Goal: Navigation & Orientation: Find specific page/section

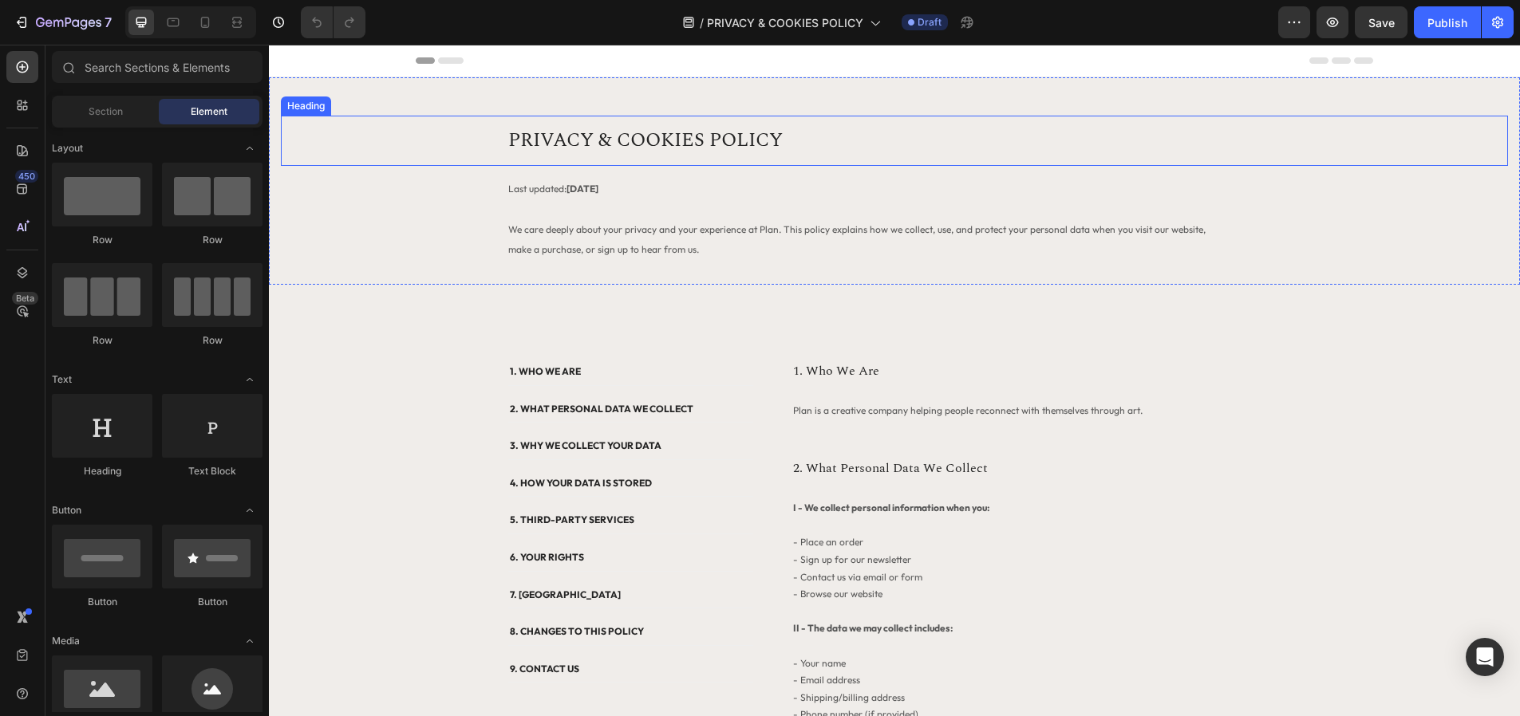
click at [566, 143] on h2 "PRIVACY & COOKIES POLICY" at bounding box center [894, 141] width 798 height 50
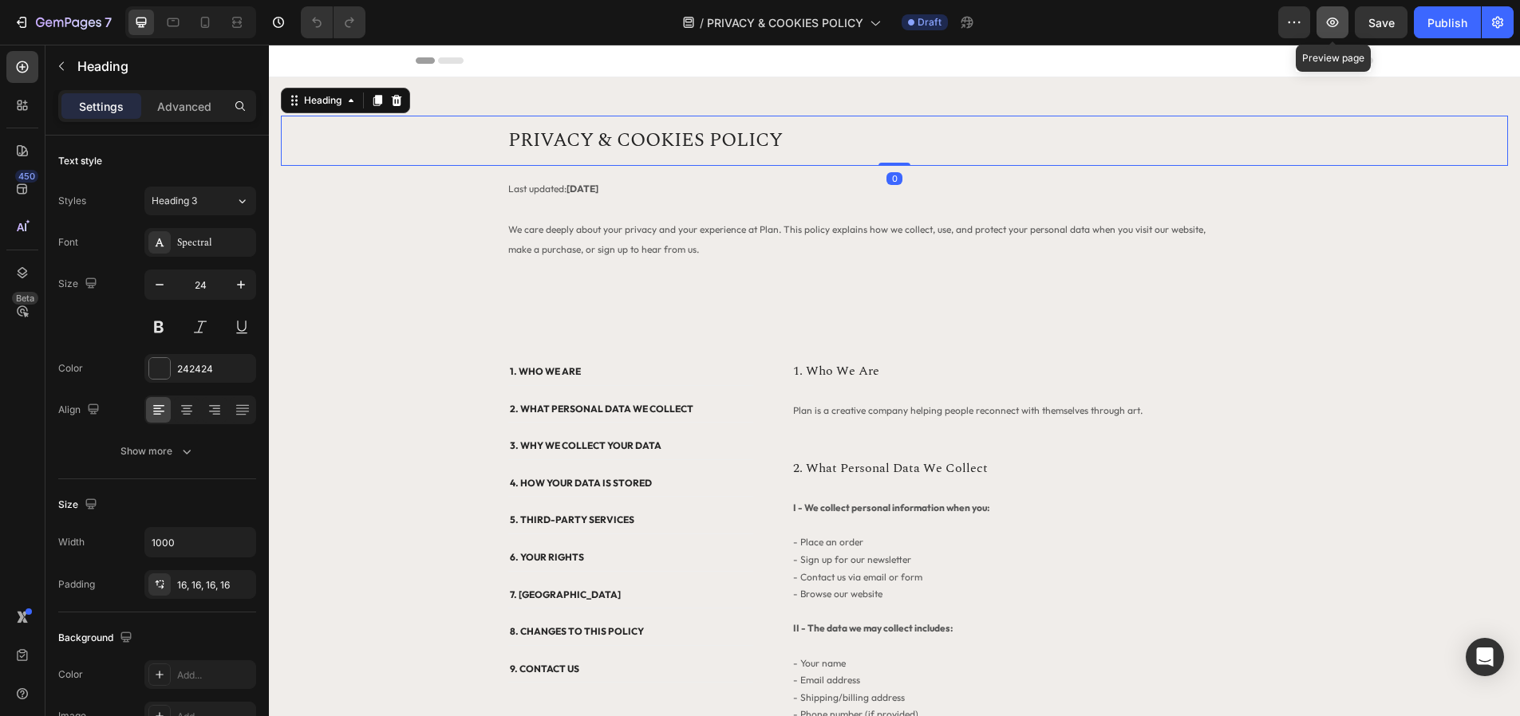
click at [1343, 30] on button "button" at bounding box center [1332, 22] width 32 height 32
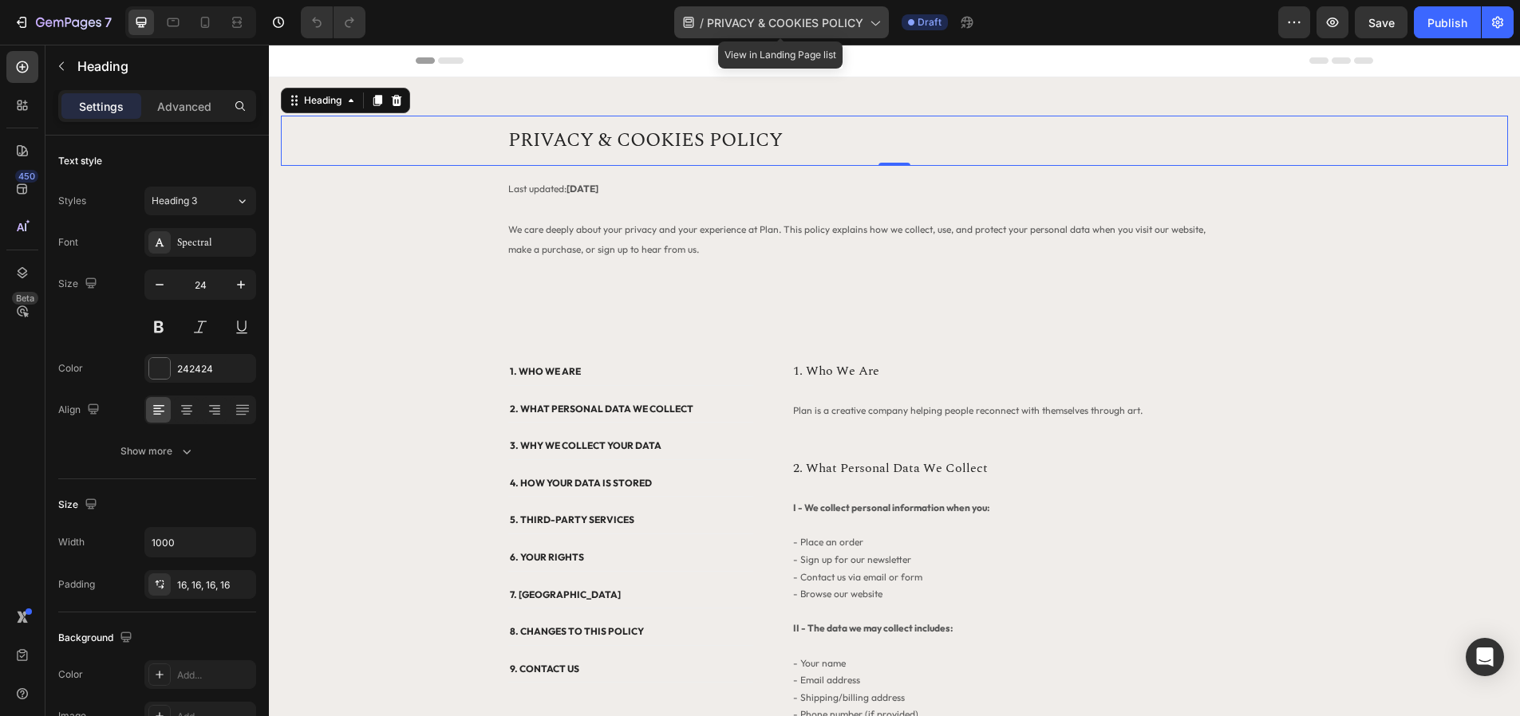
click at [856, 23] on span "PRIVACY & COOKIES POLICY" at bounding box center [785, 22] width 156 height 17
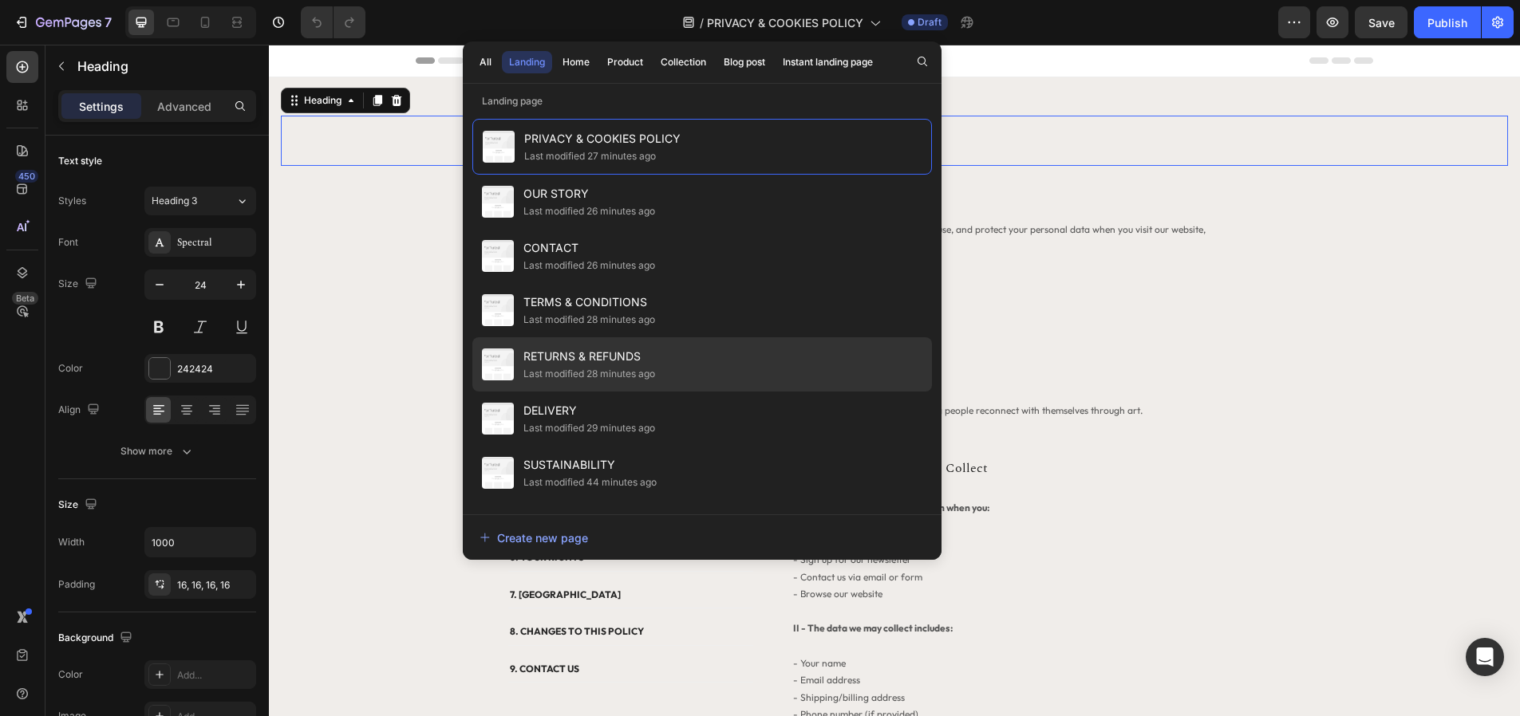
click at [700, 392] on div "RETURNS & REFUNDS Last modified 28 minutes ago" at bounding box center [701, 419] width 459 height 54
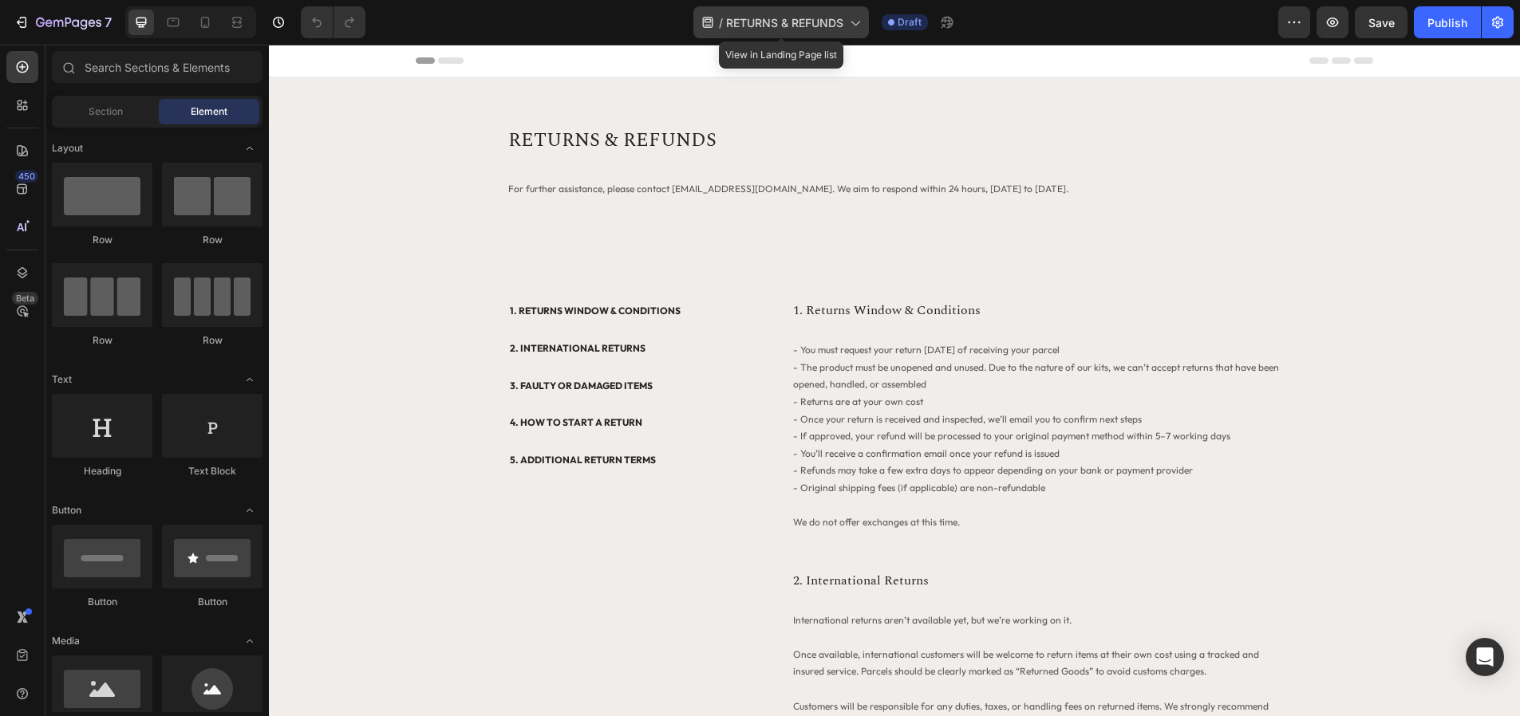
click at [782, 28] on span "RETURNS & REFUNDS" at bounding box center [784, 22] width 117 height 17
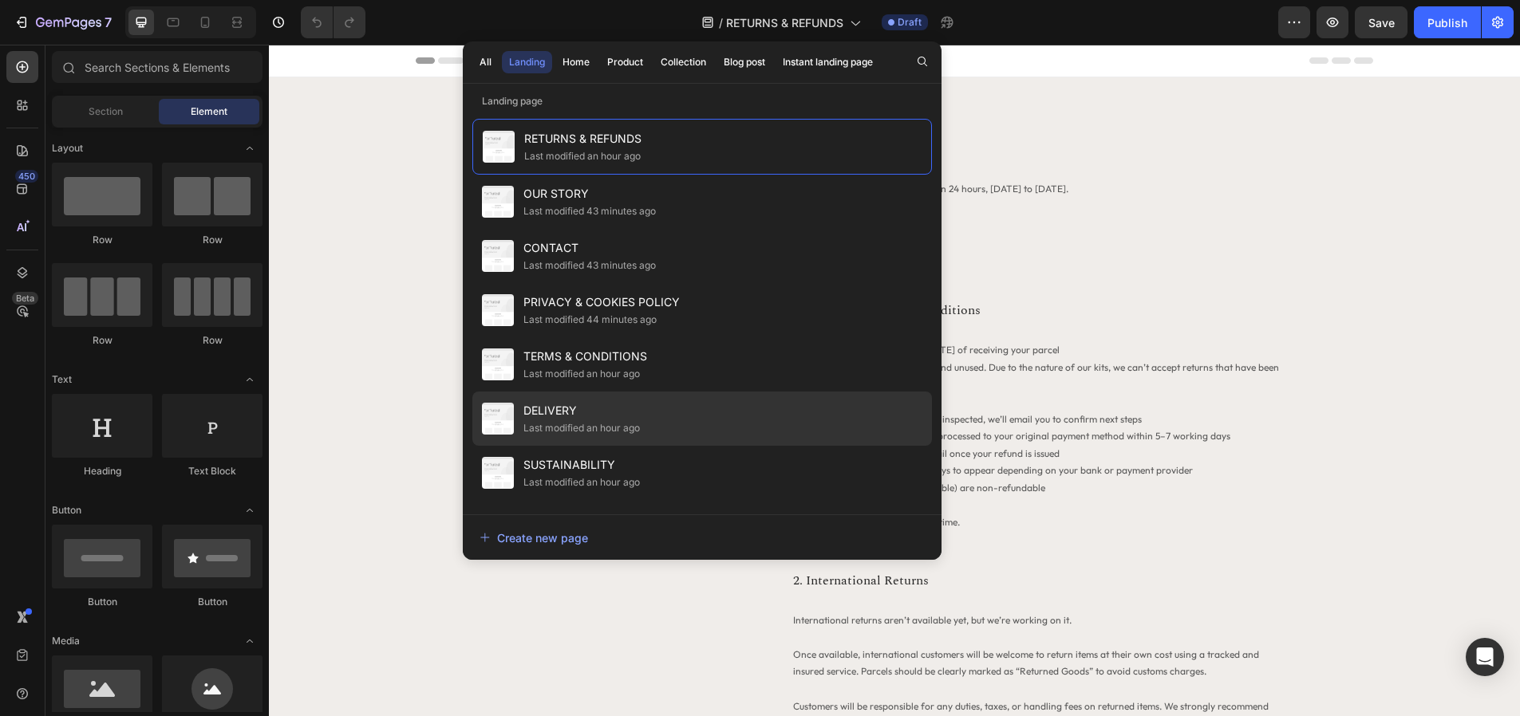
click at [627, 408] on span "DELIVERY" at bounding box center [581, 410] width 116 height 19
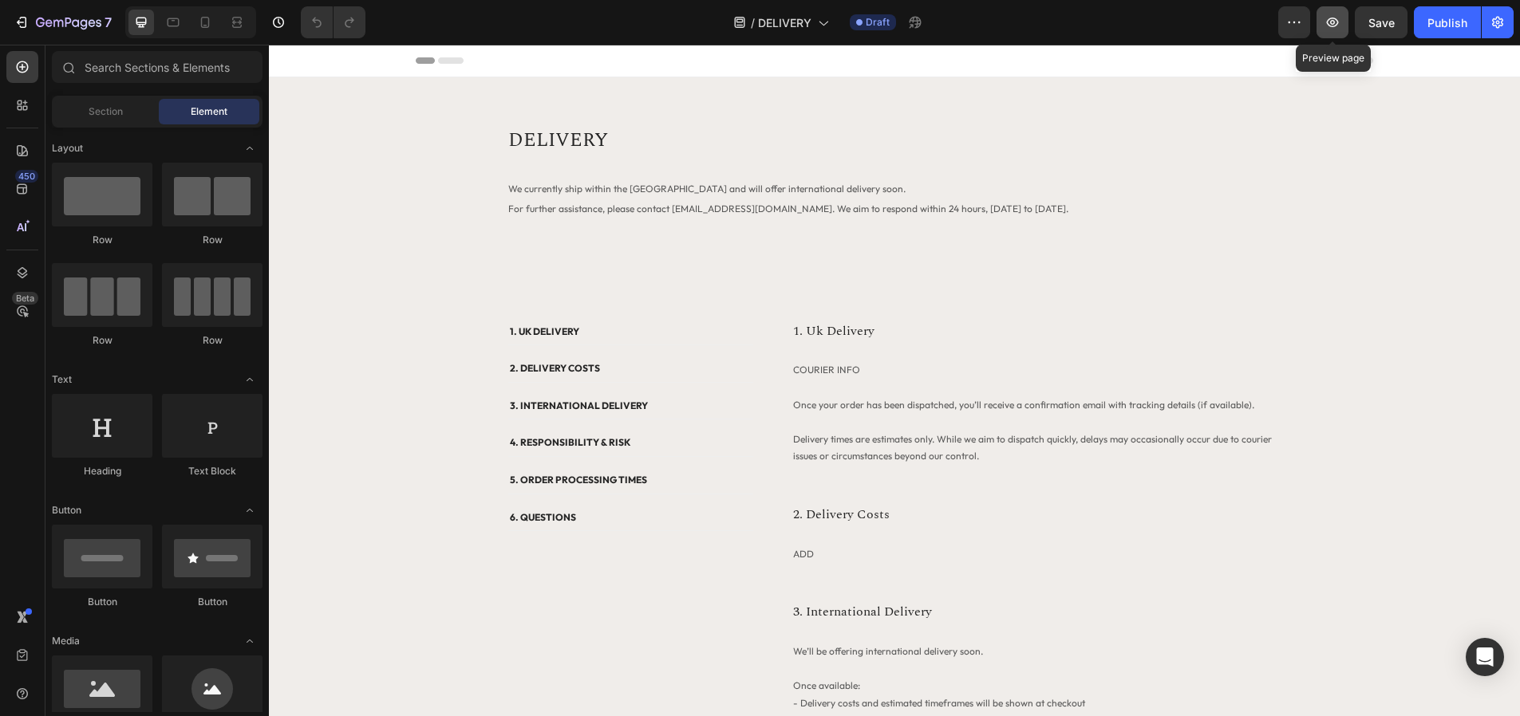
click at [1333, 29] on icon "button" at bounding box center [1332, 22] width 16 height 16
click at [802, 29] on span "DELIVERY" at bounding box center [784, 22] width 53 height 17
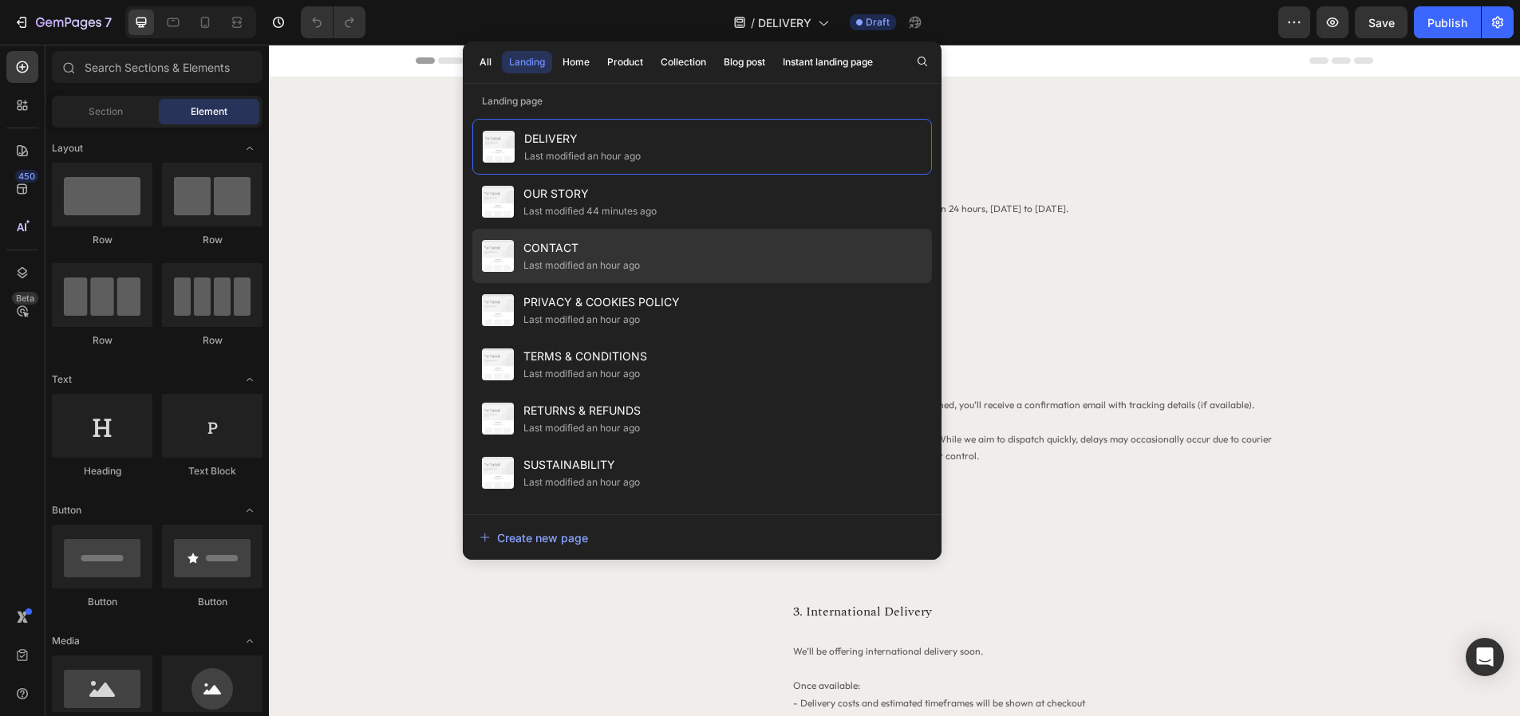
click at [619, 283] on div "CONTACT Last modified an hour ago" at bounding box center [701, 310] width 459 height 54
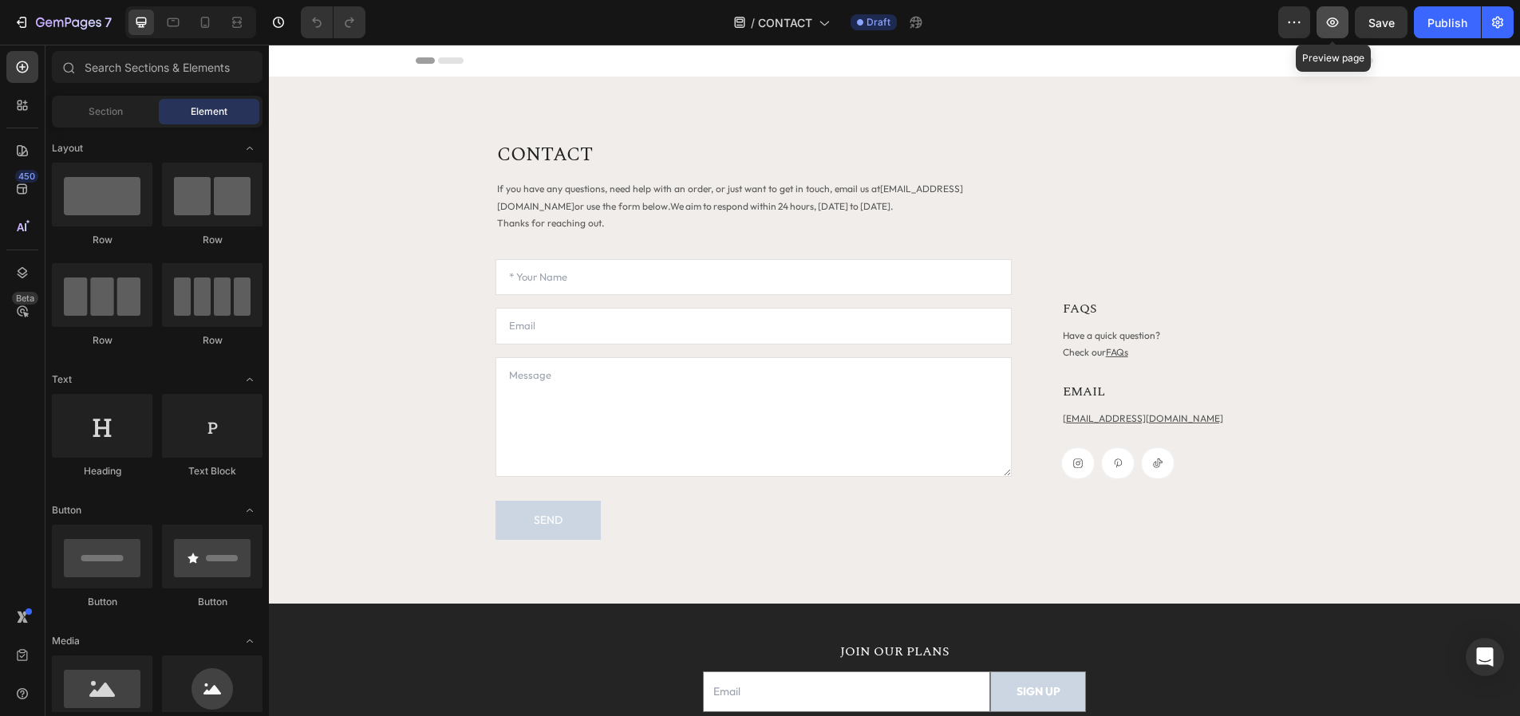
click at [1332, 22] on icon "button" at bounding box center [1332, 22] width 16 height 16
click at [803, 22] on span "CONTACT" at bounding box center [785, 22] width 54 height 17
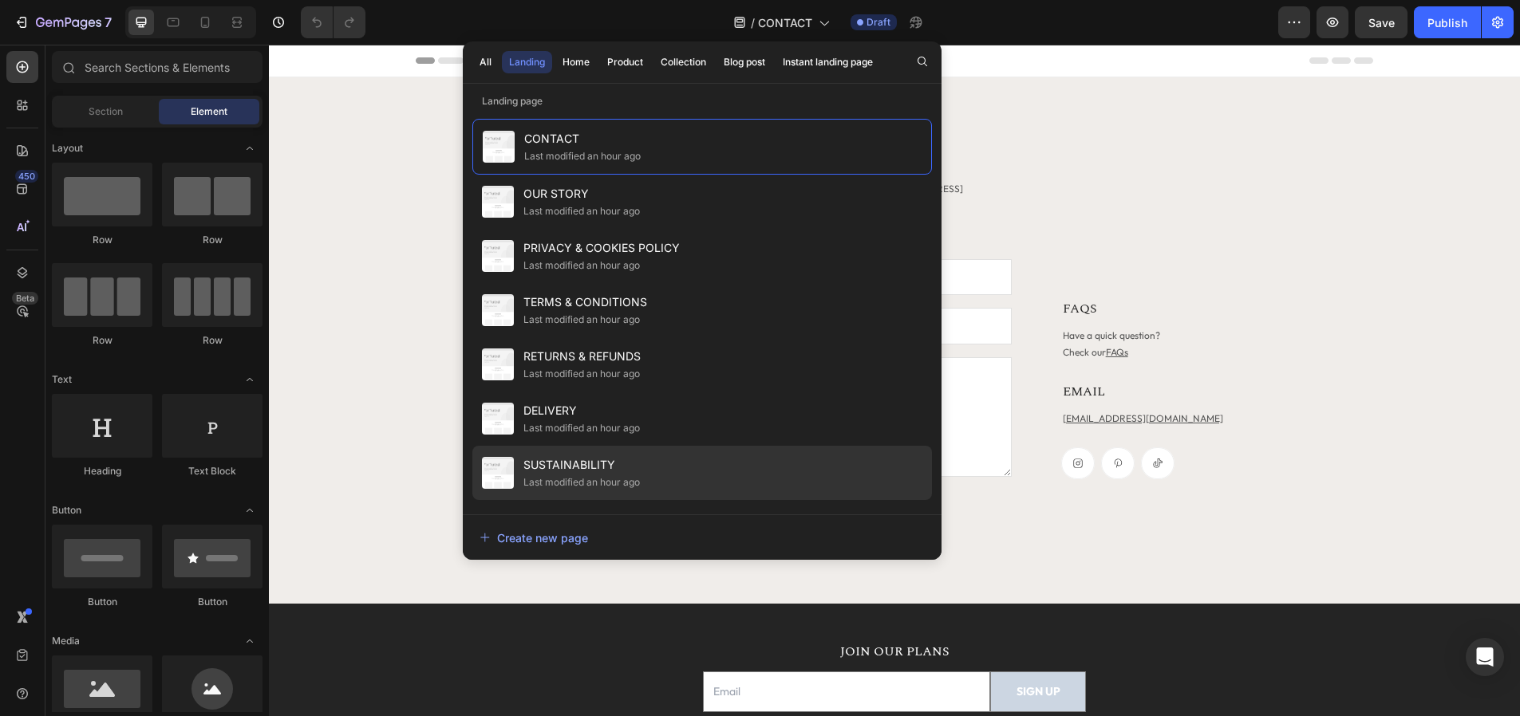
click at [597, 484] on div "Last modified an hour ago" at bounding box center [581, 483] width 116 height 16
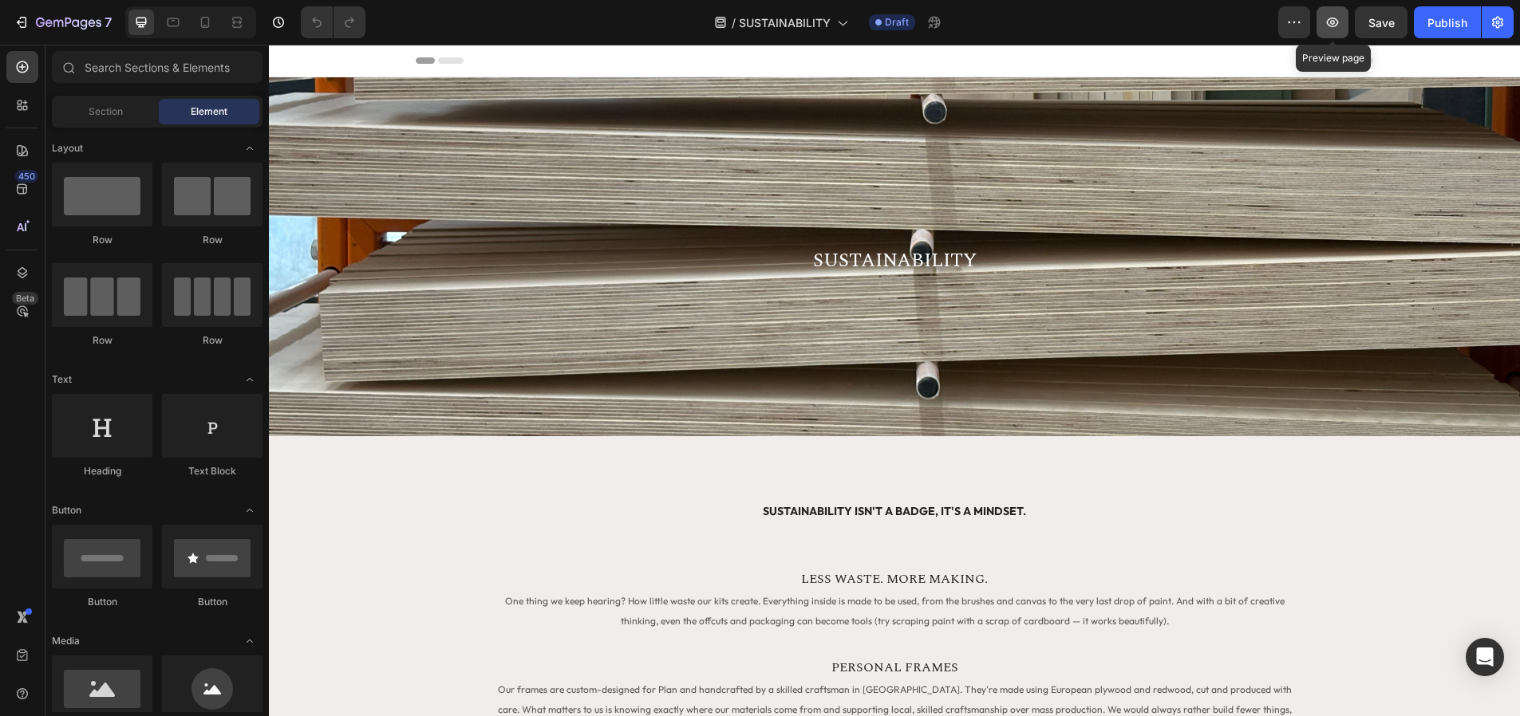
click at [1327, 16] on icon "button" at bounding box center [1332, 22] width 16 height 16
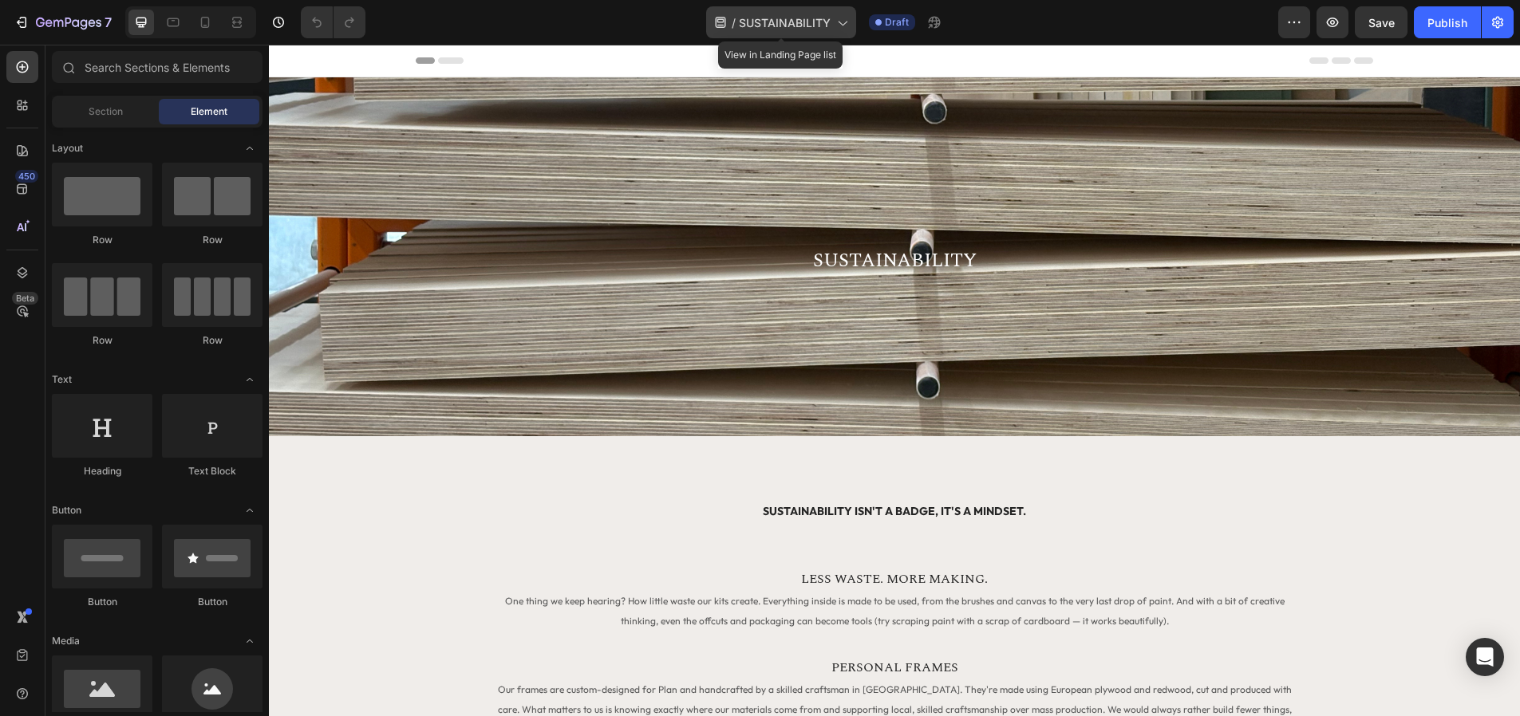
click at [834, 22] on icon at bounding box center [842, 22] width 16 height 16
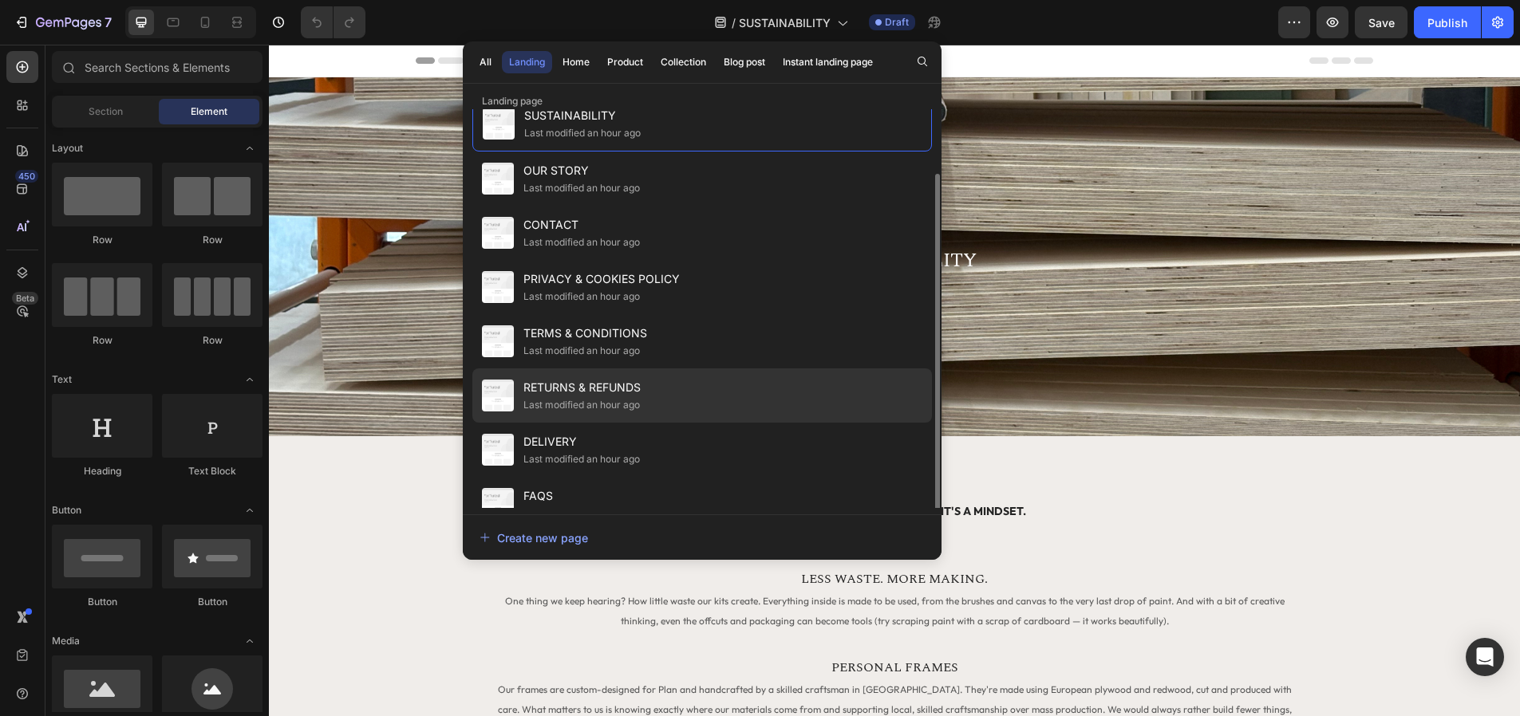
scroll to position [46, 0]
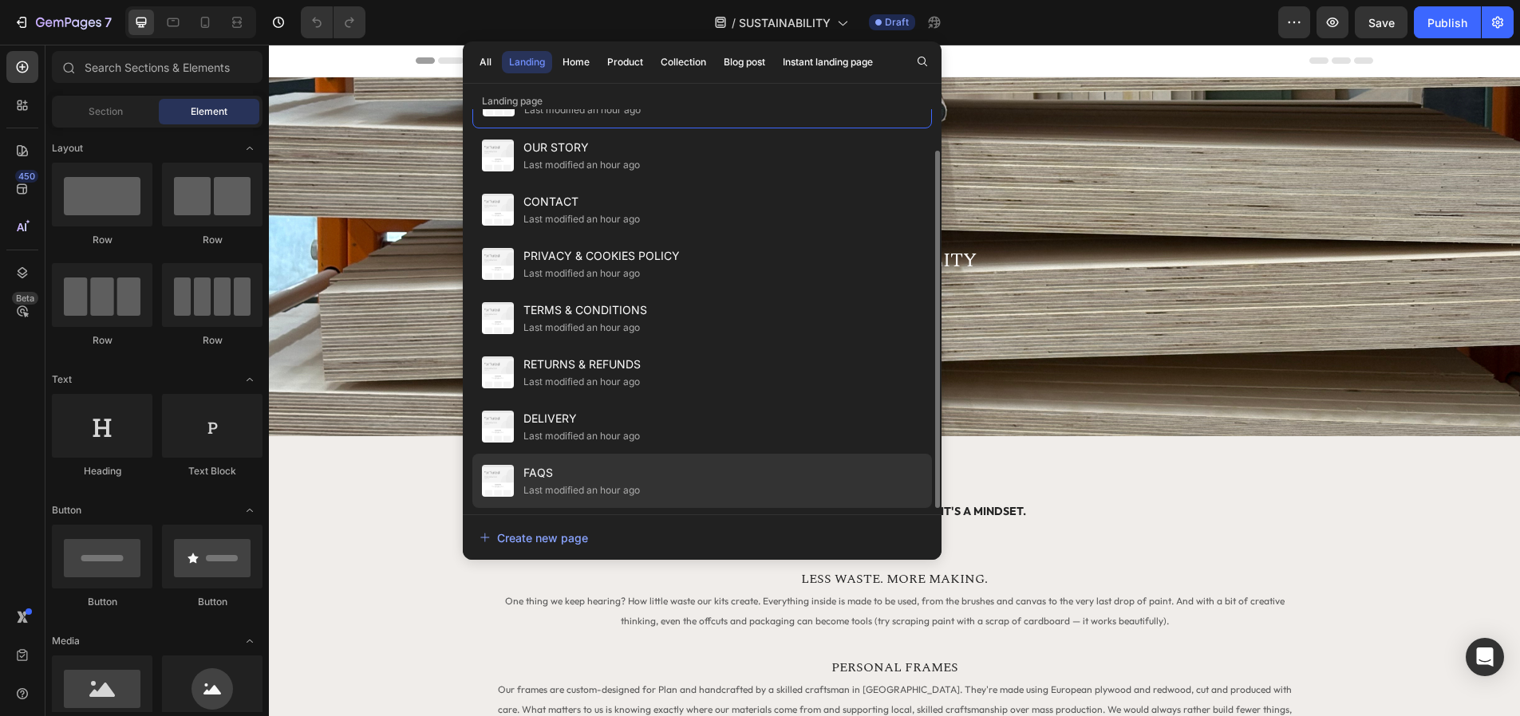
click at [582, 483] on div "Last modified an hour ago" at bounding box center [581, 491] width 116 height 16
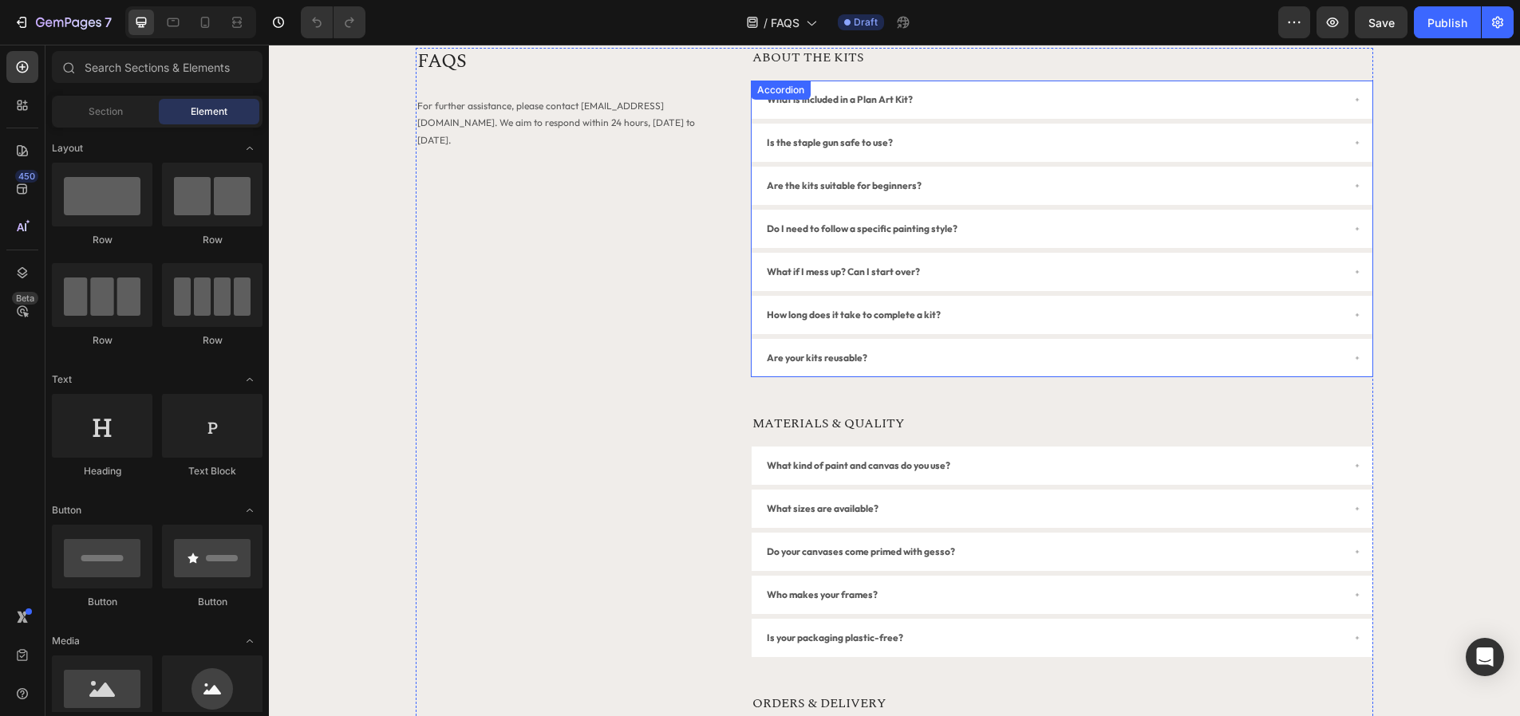
scroll to position [3094, 0]
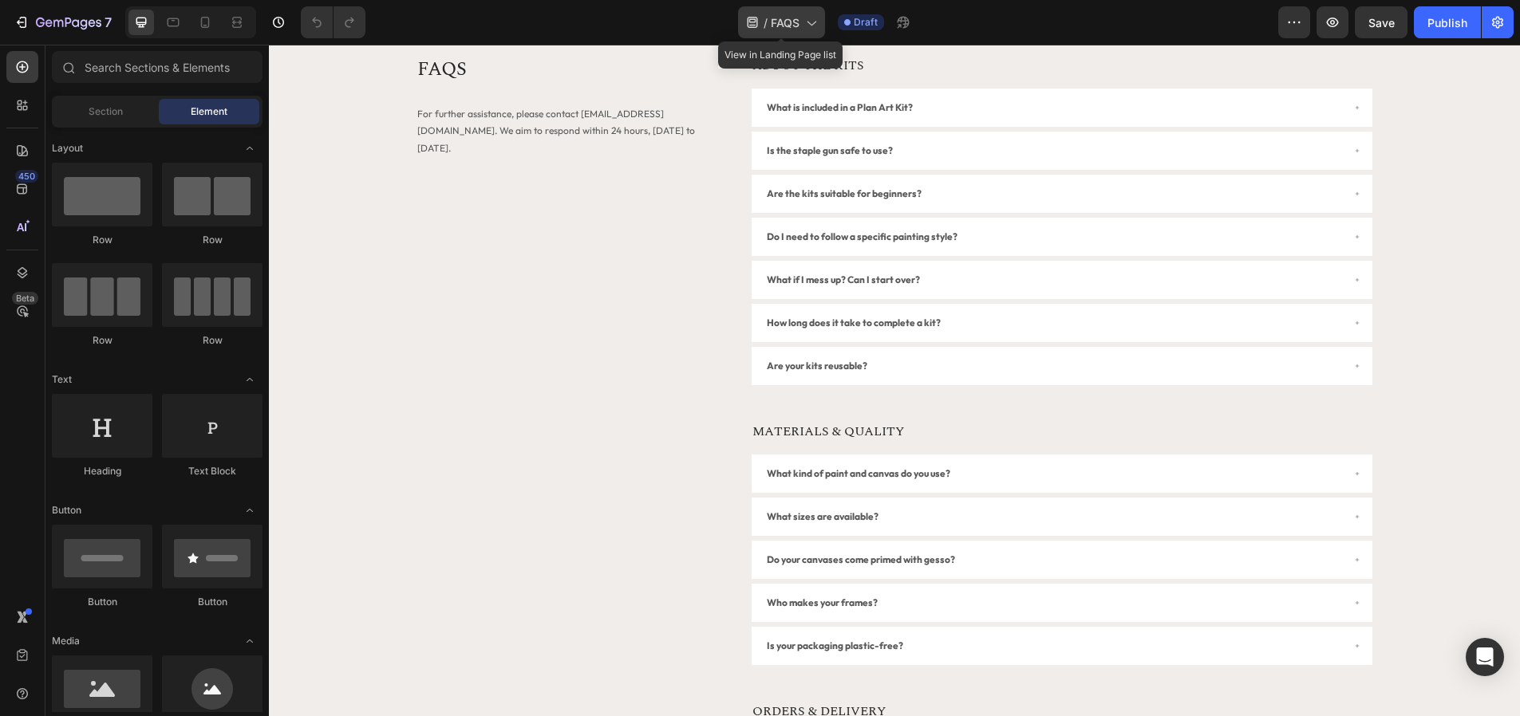
click at [786, 26] on span "FAQS" at bounding box center [785, 22] width 29 height 17
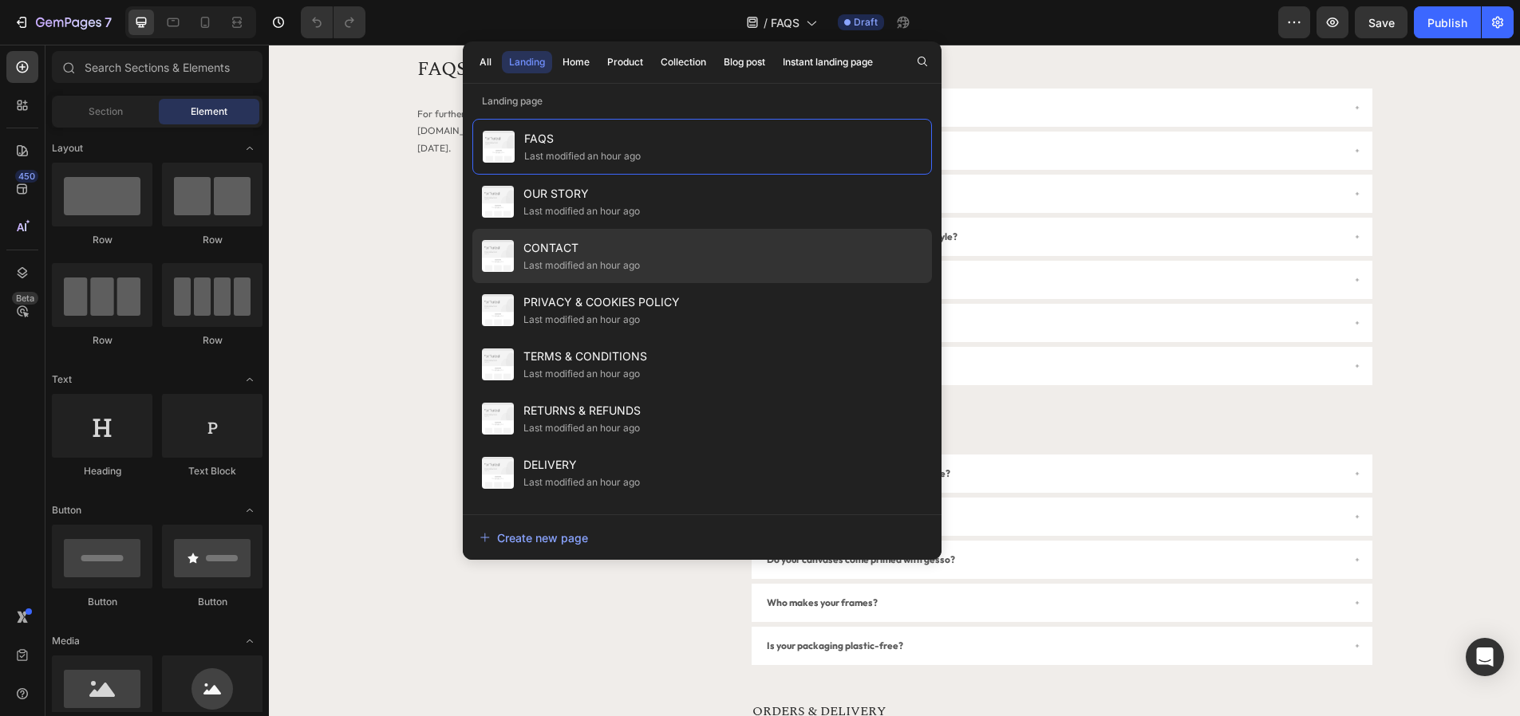
scroll to position [46, 0]
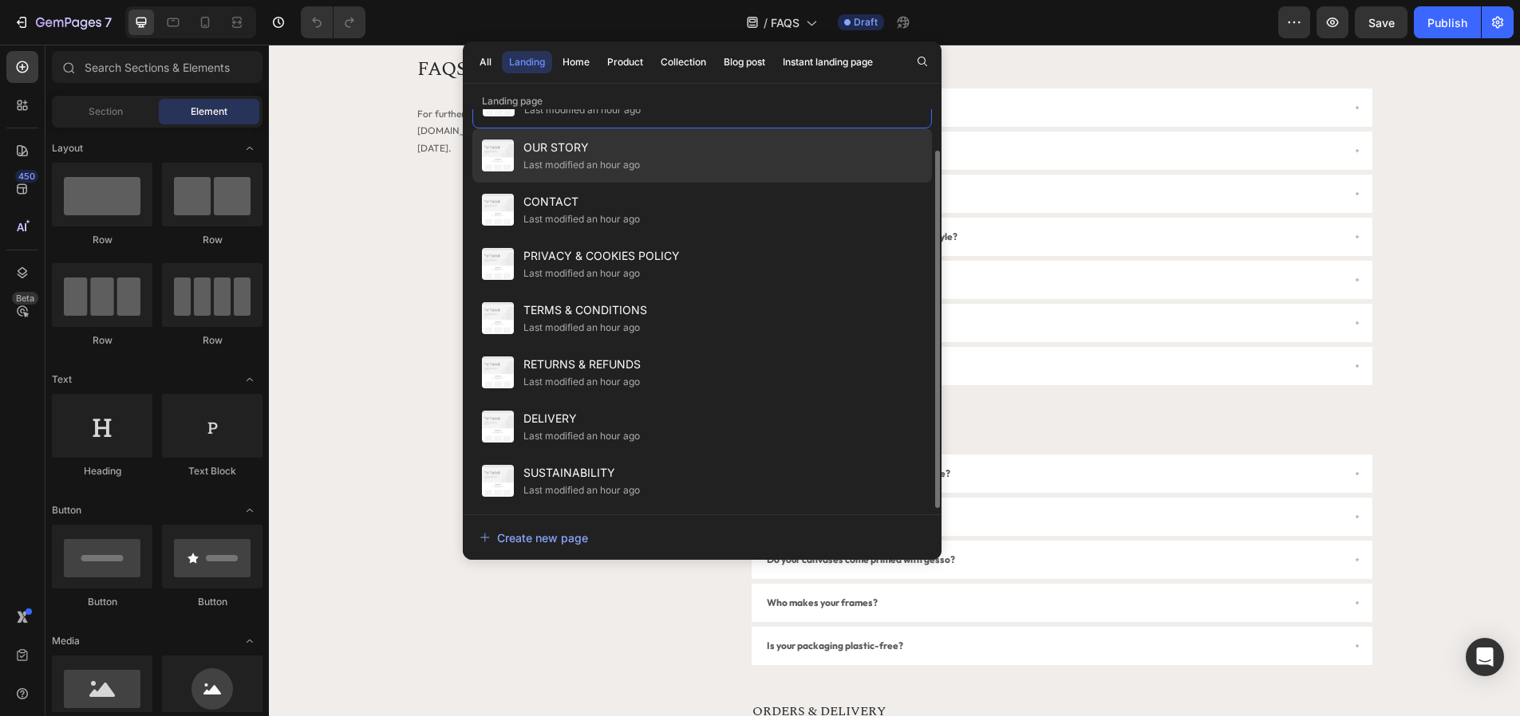
click at [676, 183] on div "OUR STORY Last modified an hour ago" at bounding box center [701, 210] width 459 height 54
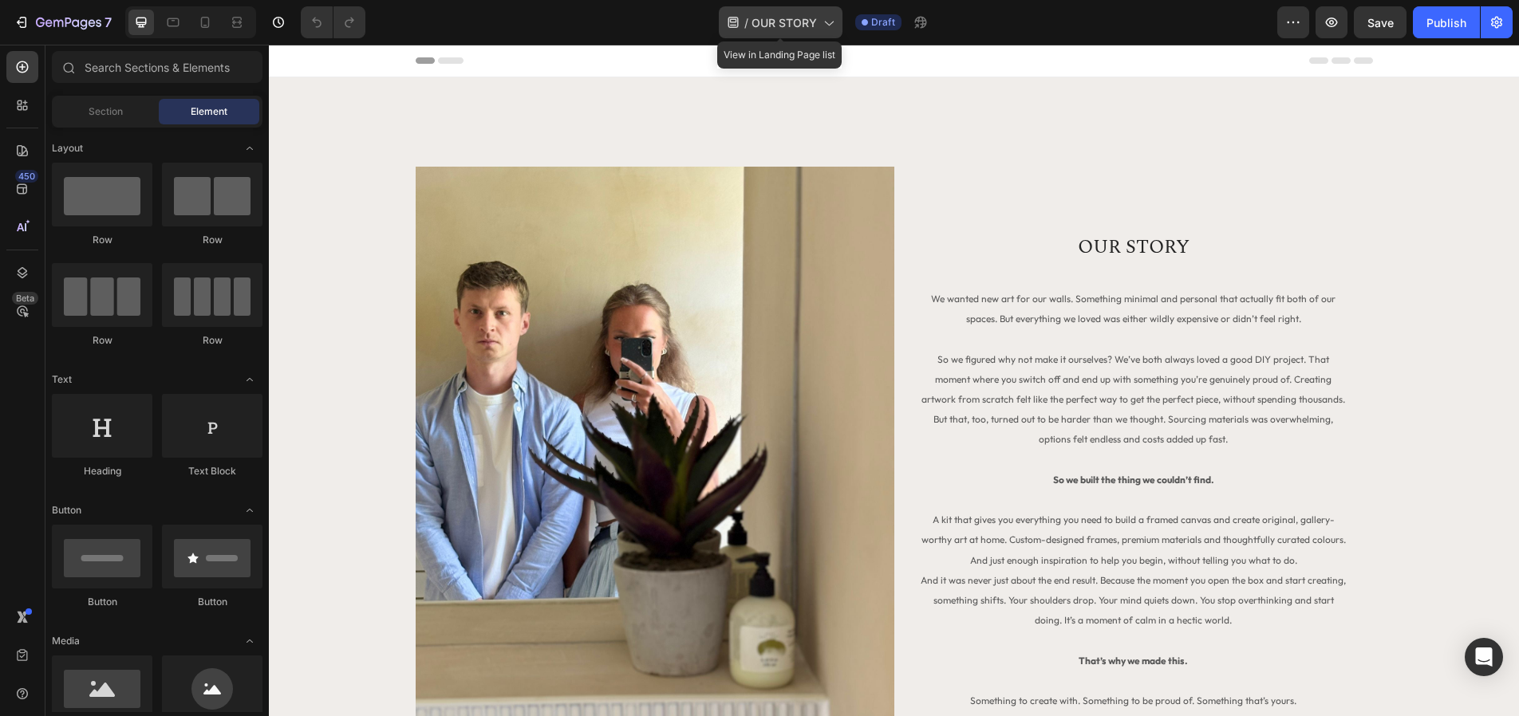
click at [793, 27] on span "OUR STORY" at bounding box center [783, 22] width 65 height 17
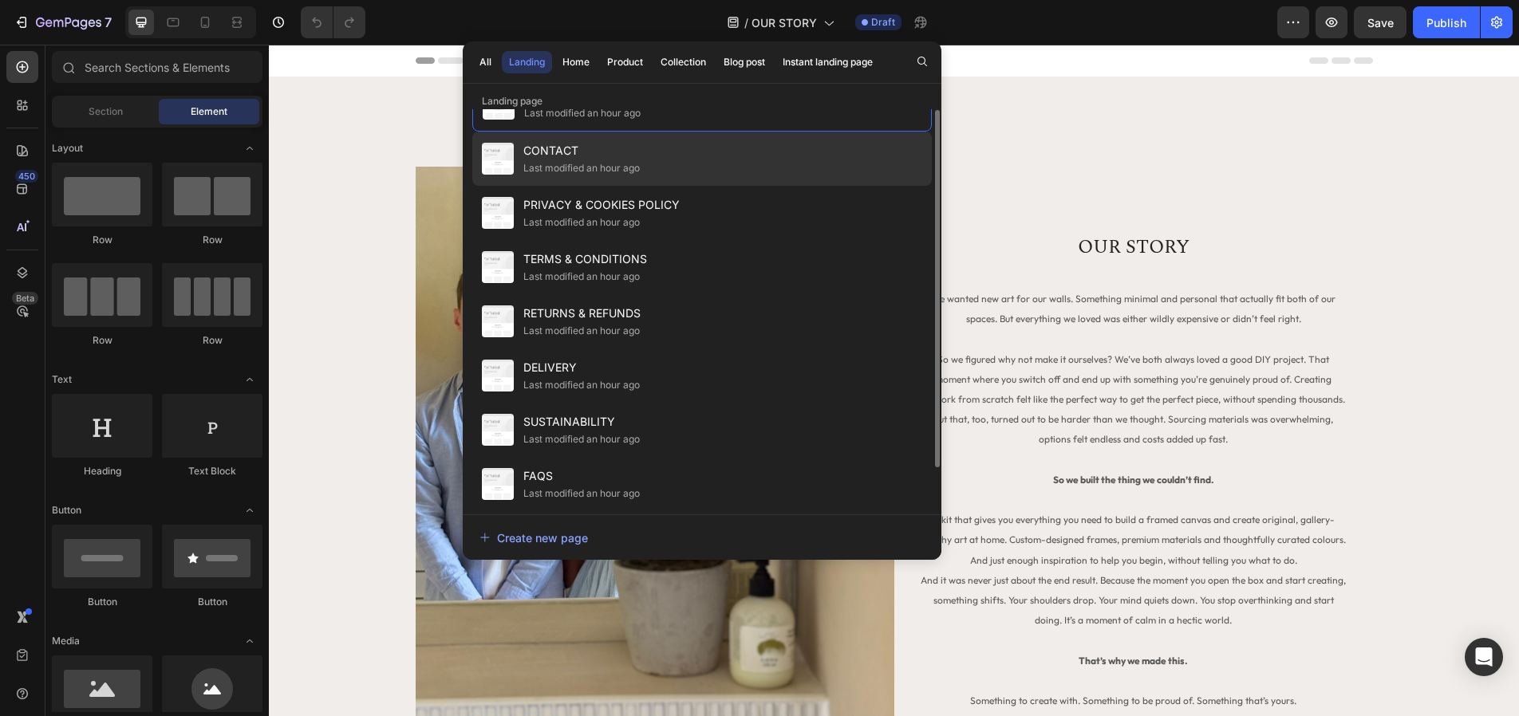
scroll to position [46, 0]
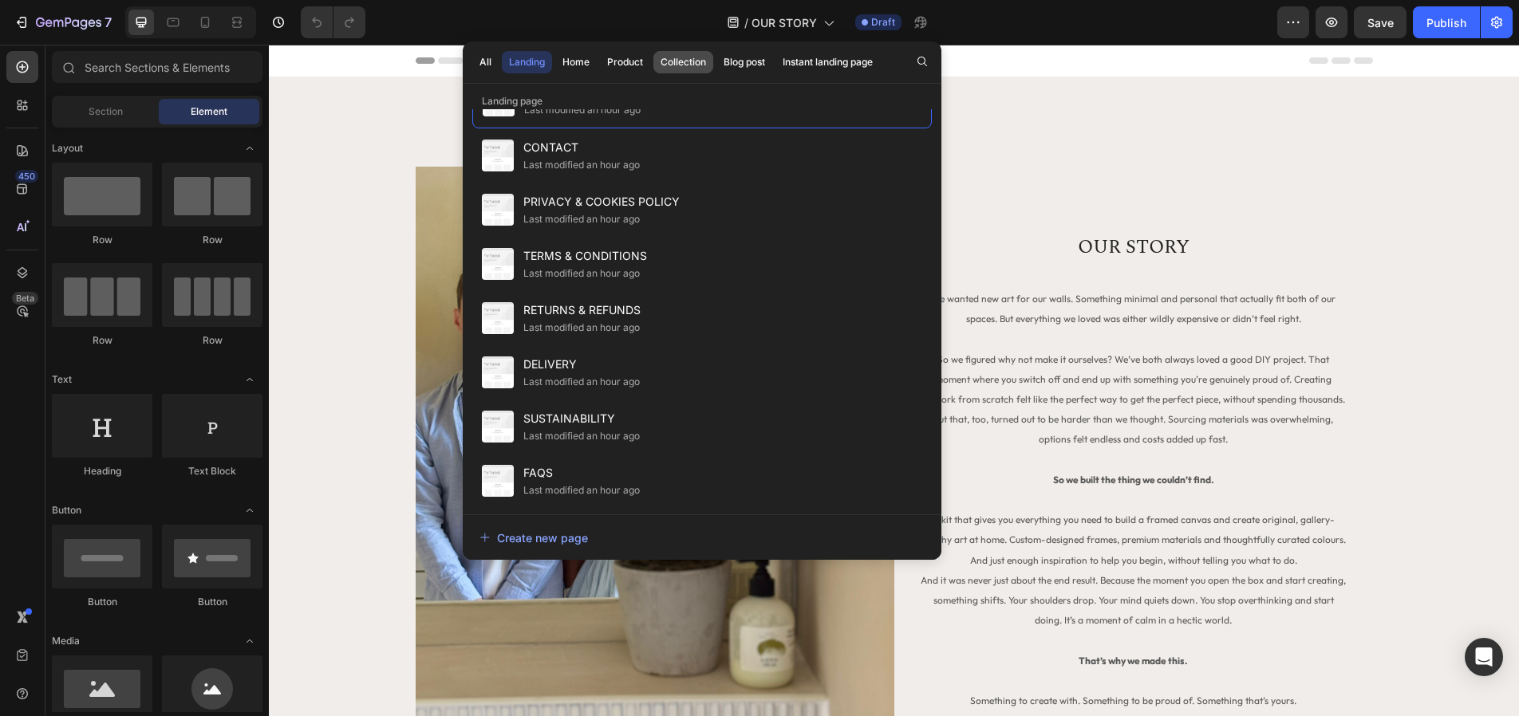
click at [668, 58] on div "Collection" at bounding box center [683, 62] width 45 height 14
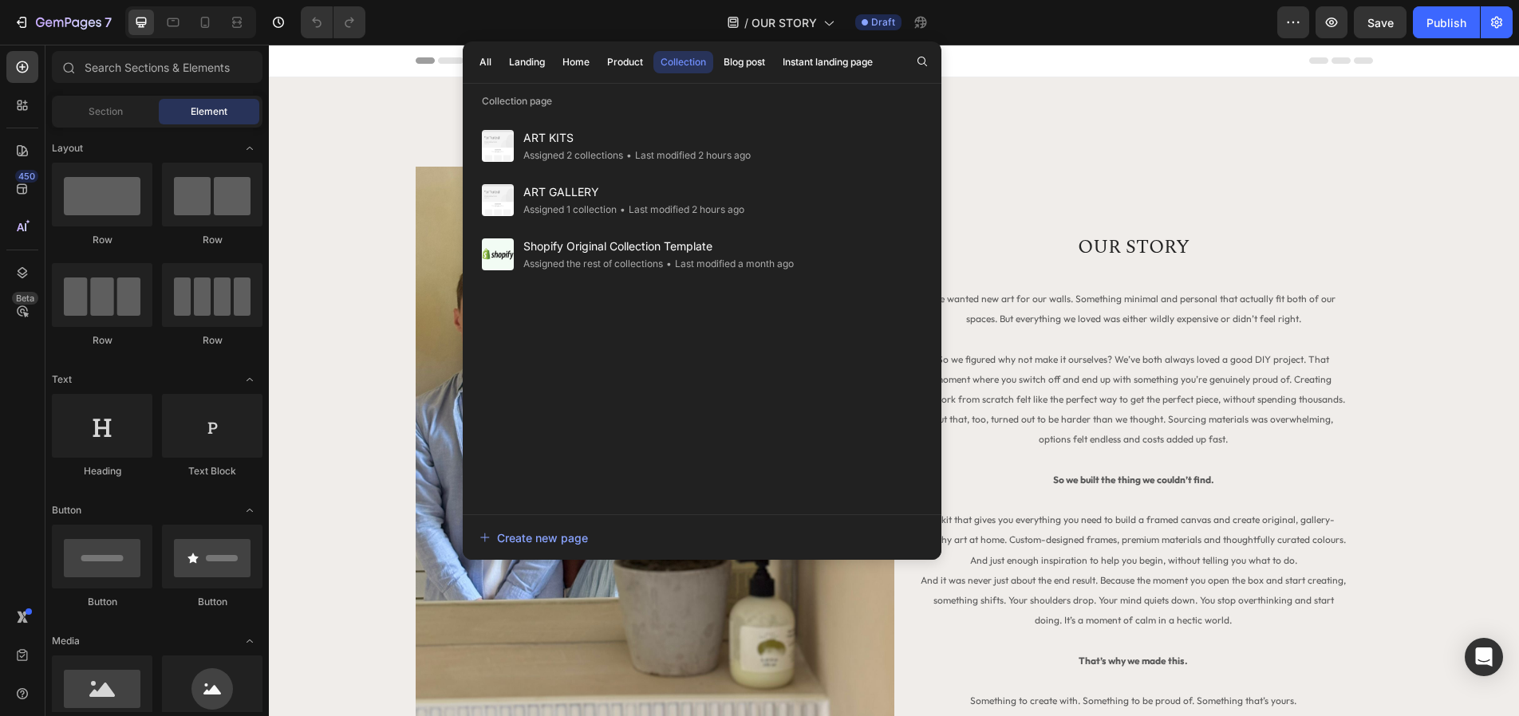
scroll to position [0, 0]
click at [617, 62] on div "Product" at bounding box center [625, 62] width 36 height 14
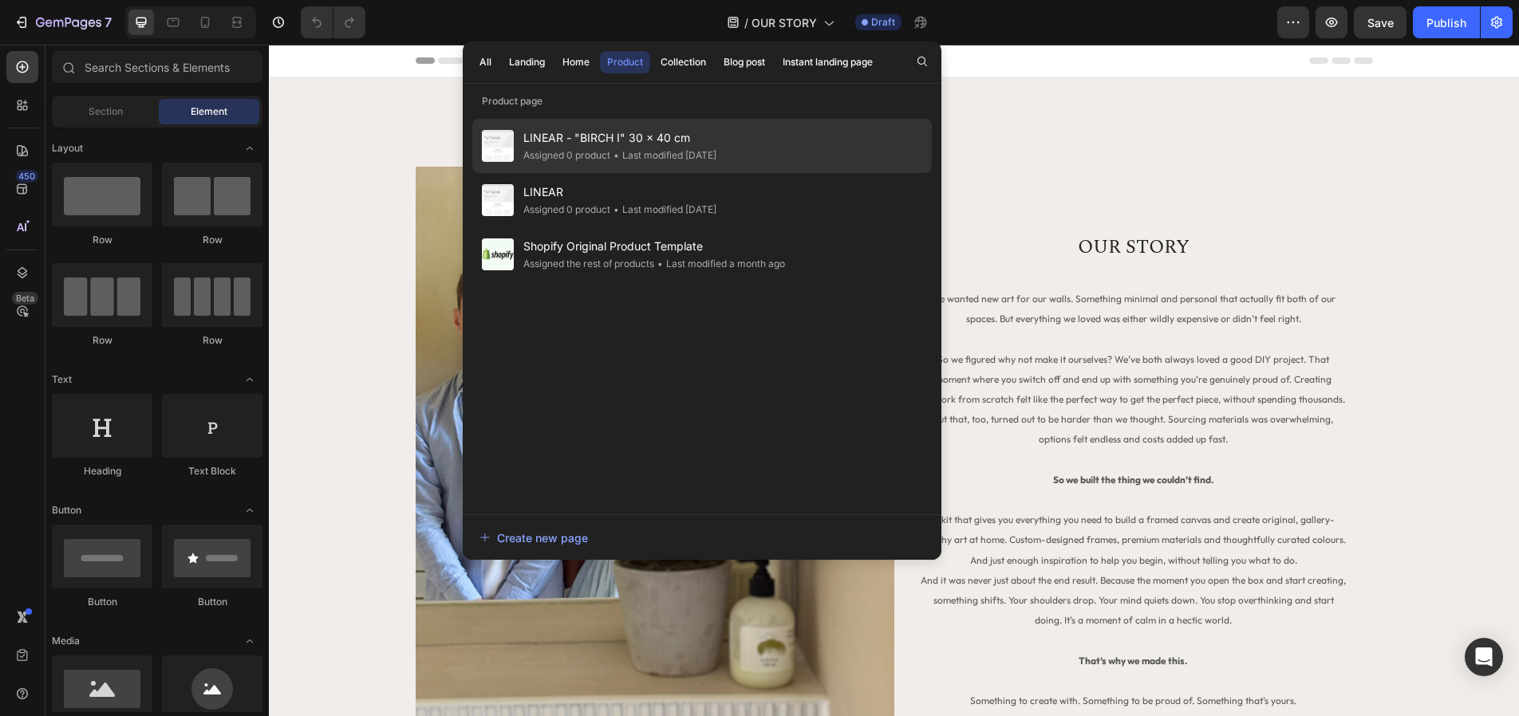
click at [633, 148] on div "• Last modified 3 days ago" at bounding box center [663, 156] width 106 height 16
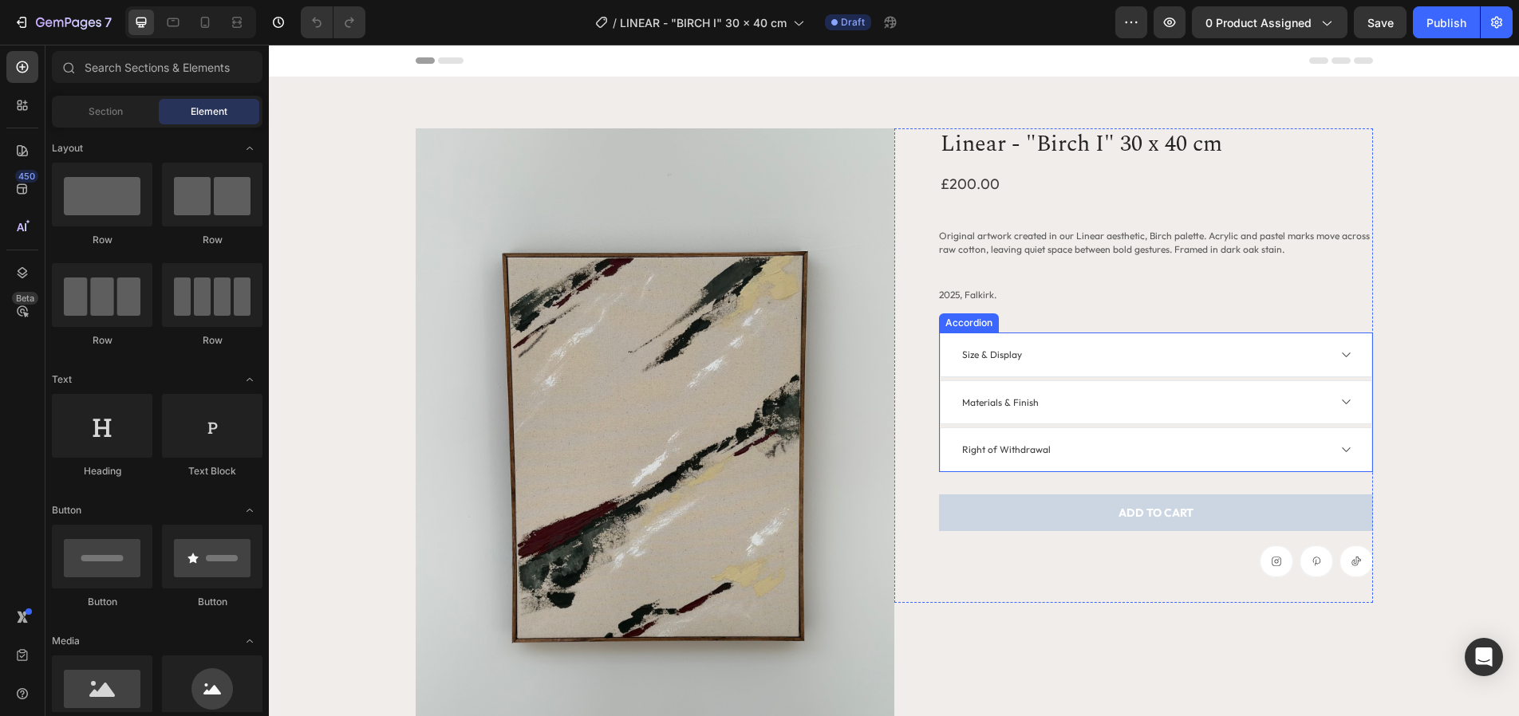
click at [1045, 365] on div "Size & Display" at bounding box center [1143, 355] width 367 height 22
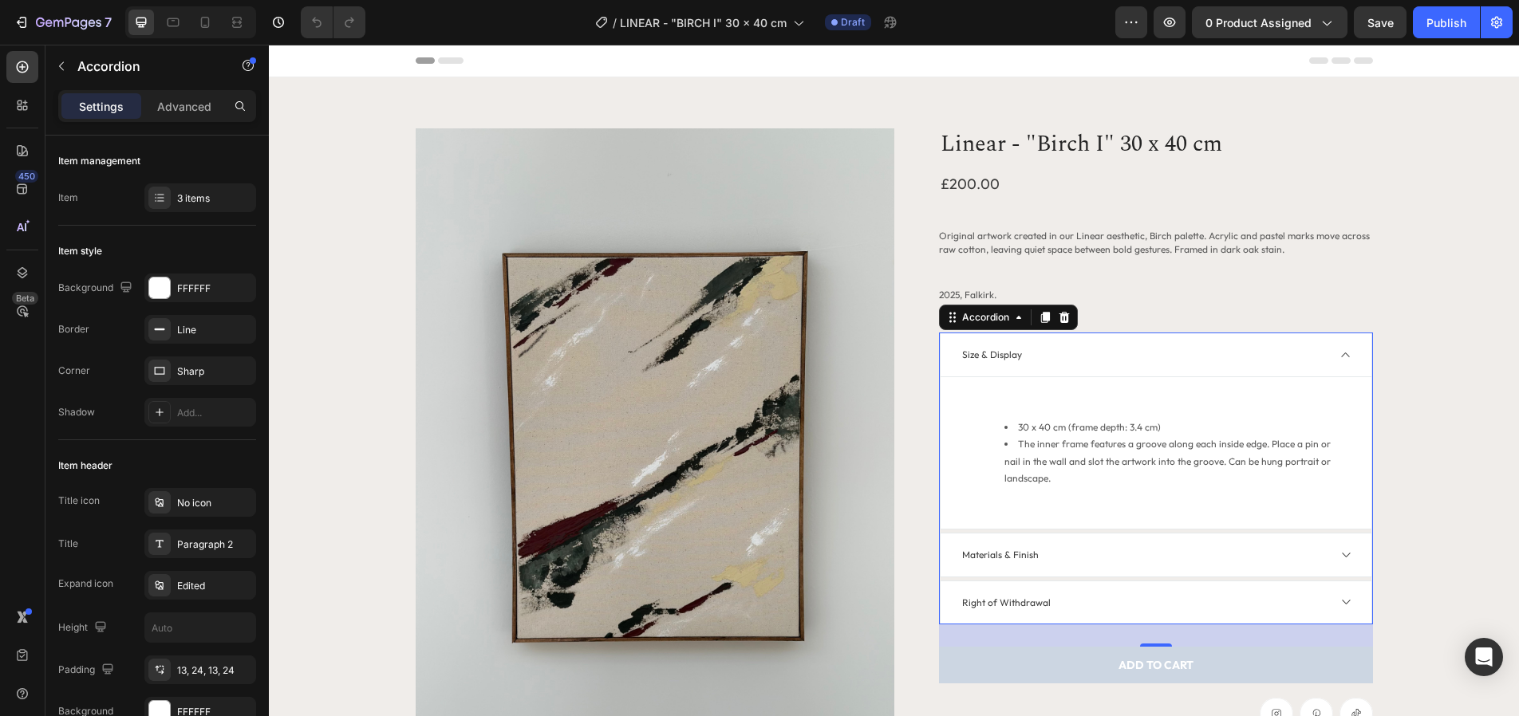
click at [1045, 365] on div "Size & Display" at bounding box center [1143, 355] width 367 height 22
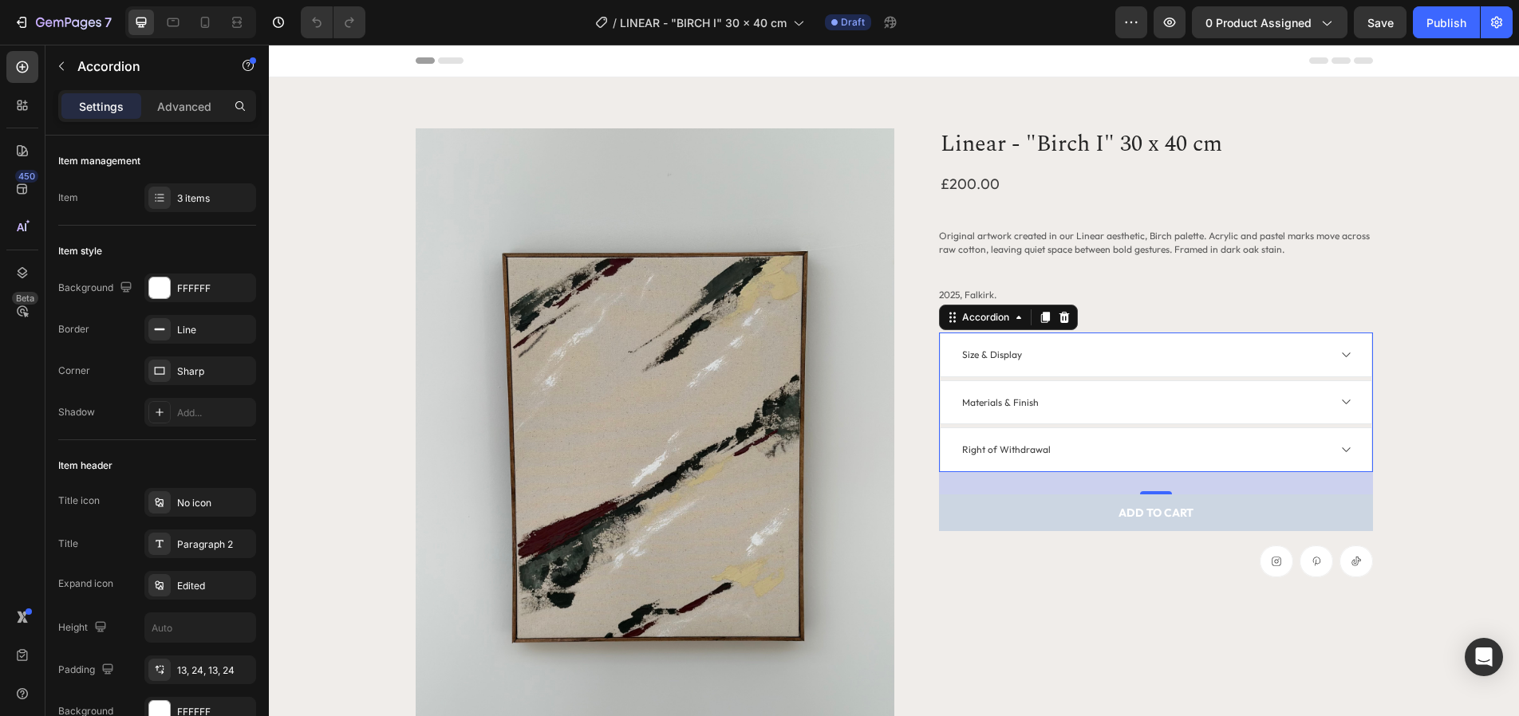
click at [1154, 449] on div "Right of Withdrawal" at bounding box center [1143, 450] width 367 height 22
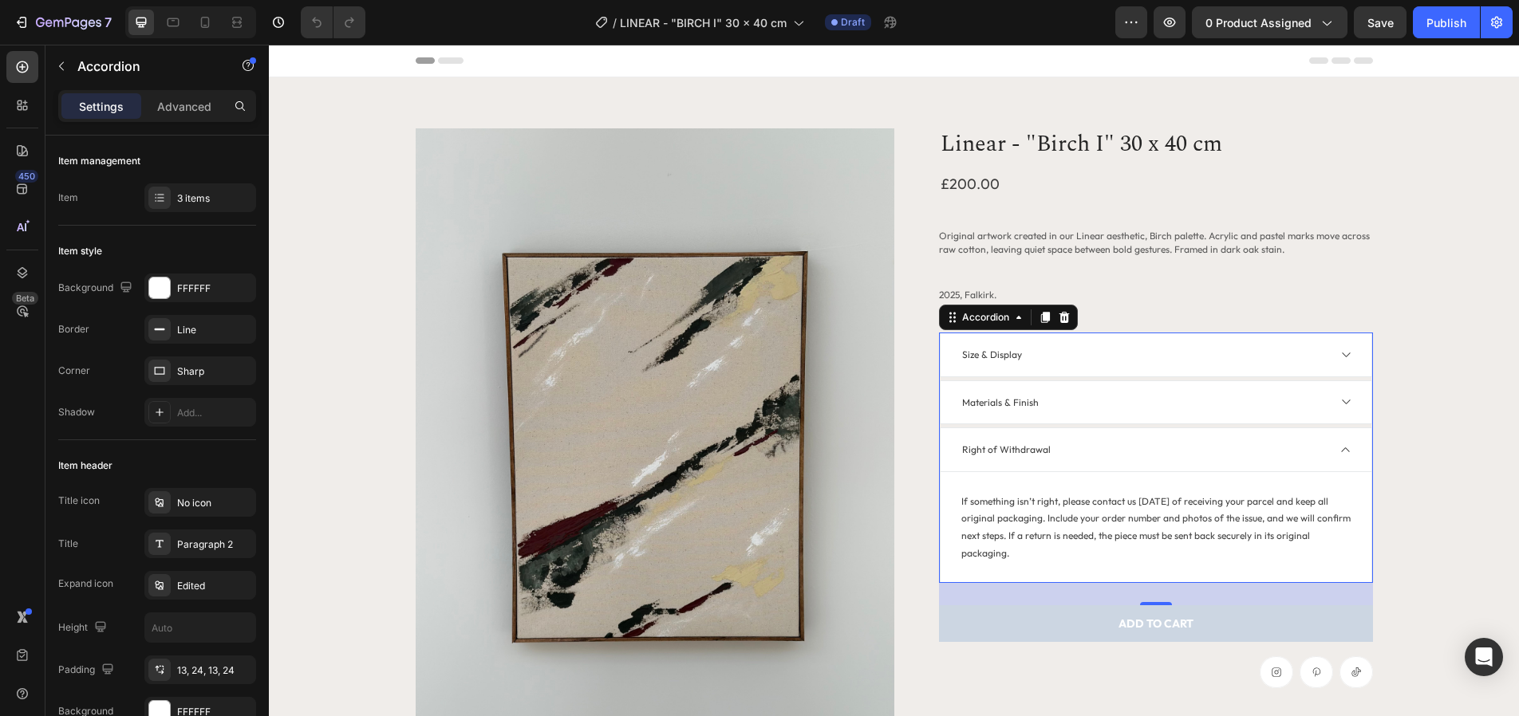
click at [1155, 449] on div "Right of Withdrawal" at bounding box center [1143, 450] width 367 height 22
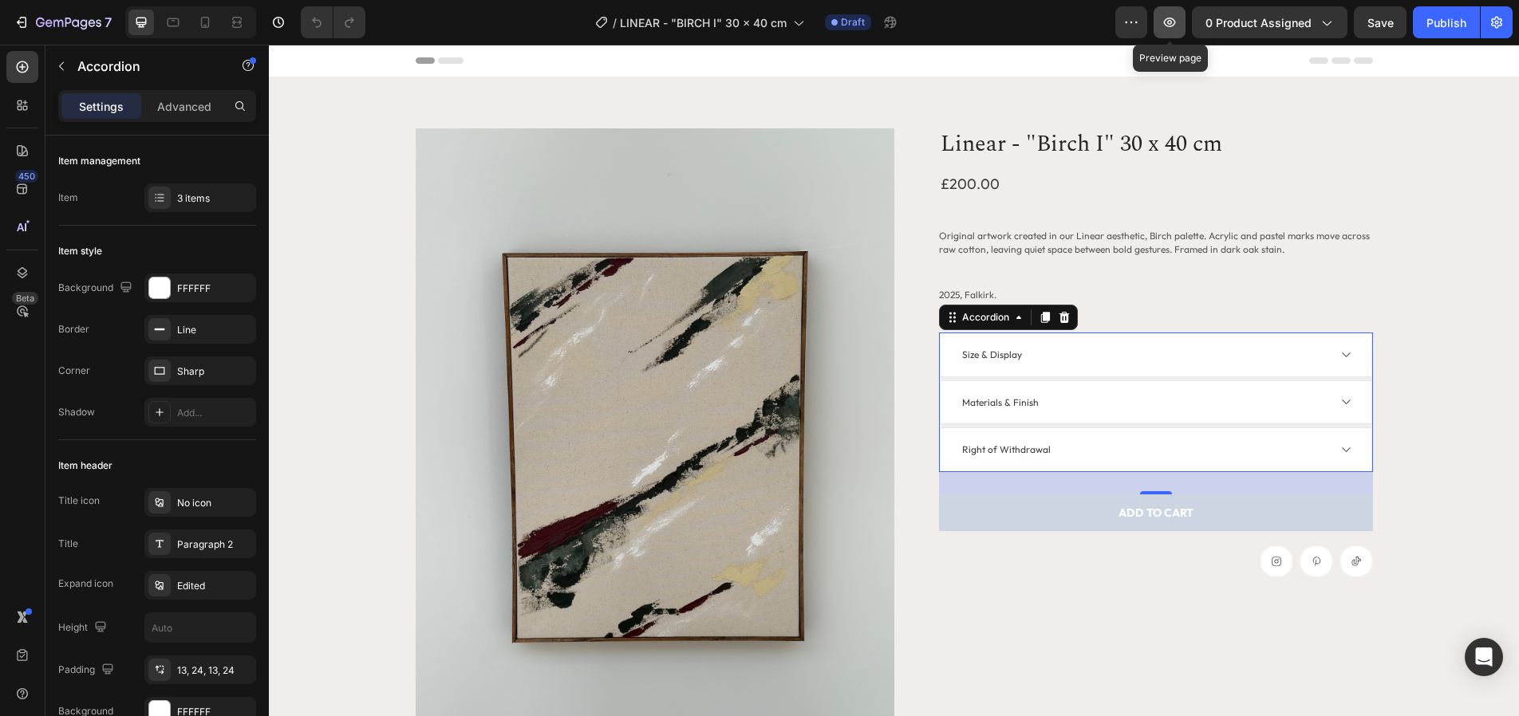
click at [1170, 18] on icon "button" at bounding box center [1169, 22] width 16 height 16
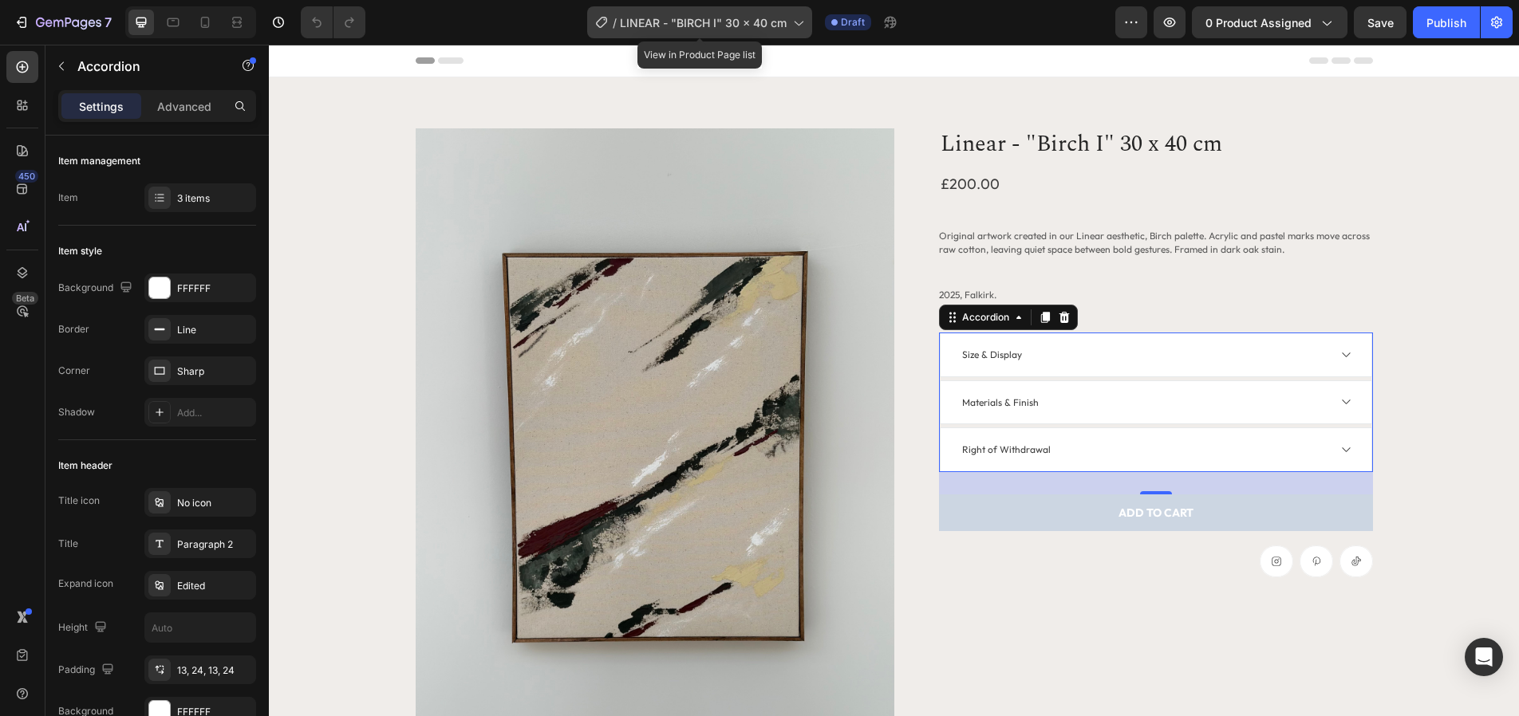
click at [799, 30] on icon at bounding box center [798, 22] width 16 height 16
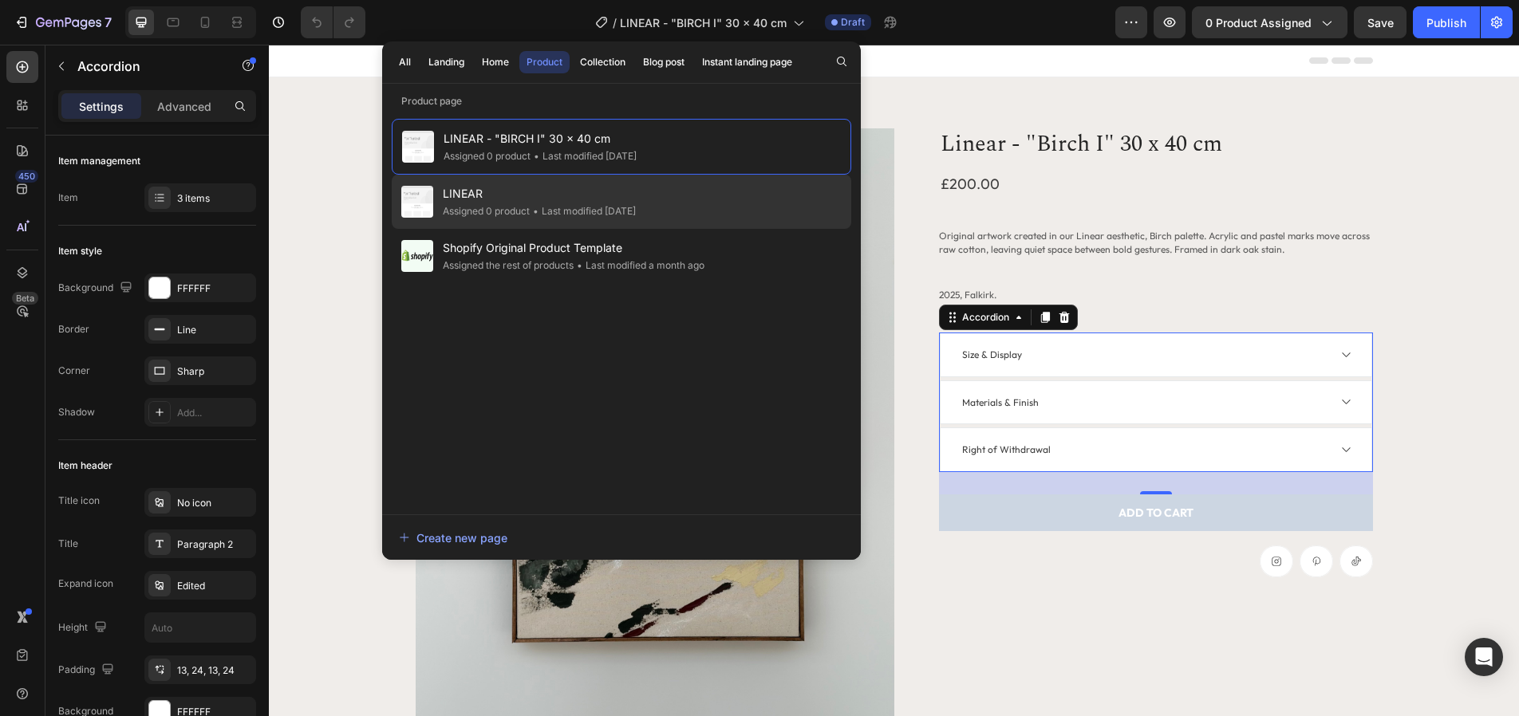
click at [733, 229] on div "LINEAR Assigned 0 product • Last modified 4 days ago" at bounding box center [621, 256] width 459 height 54
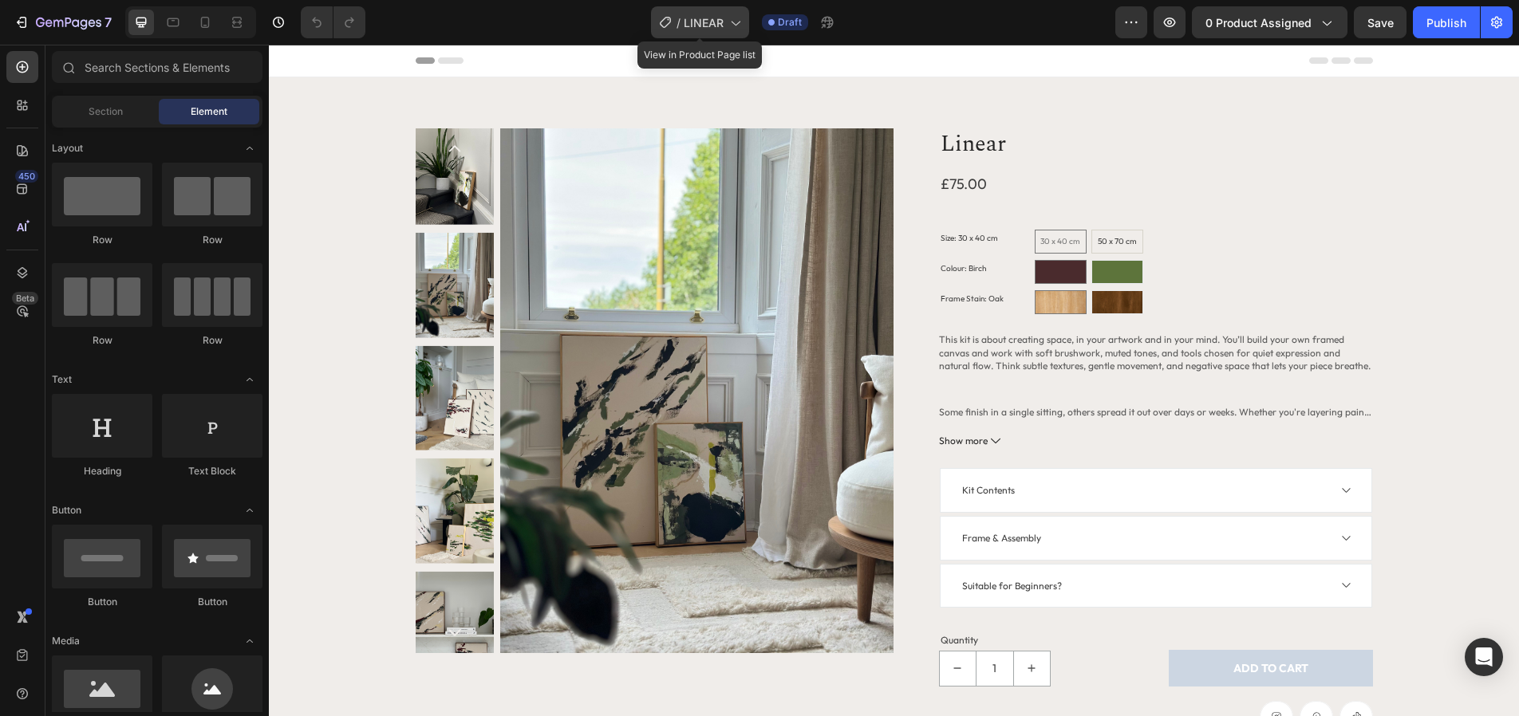
click at [735, 30] on div "/ LINEAR" at bounding box center [700, 22] width 98 height 32
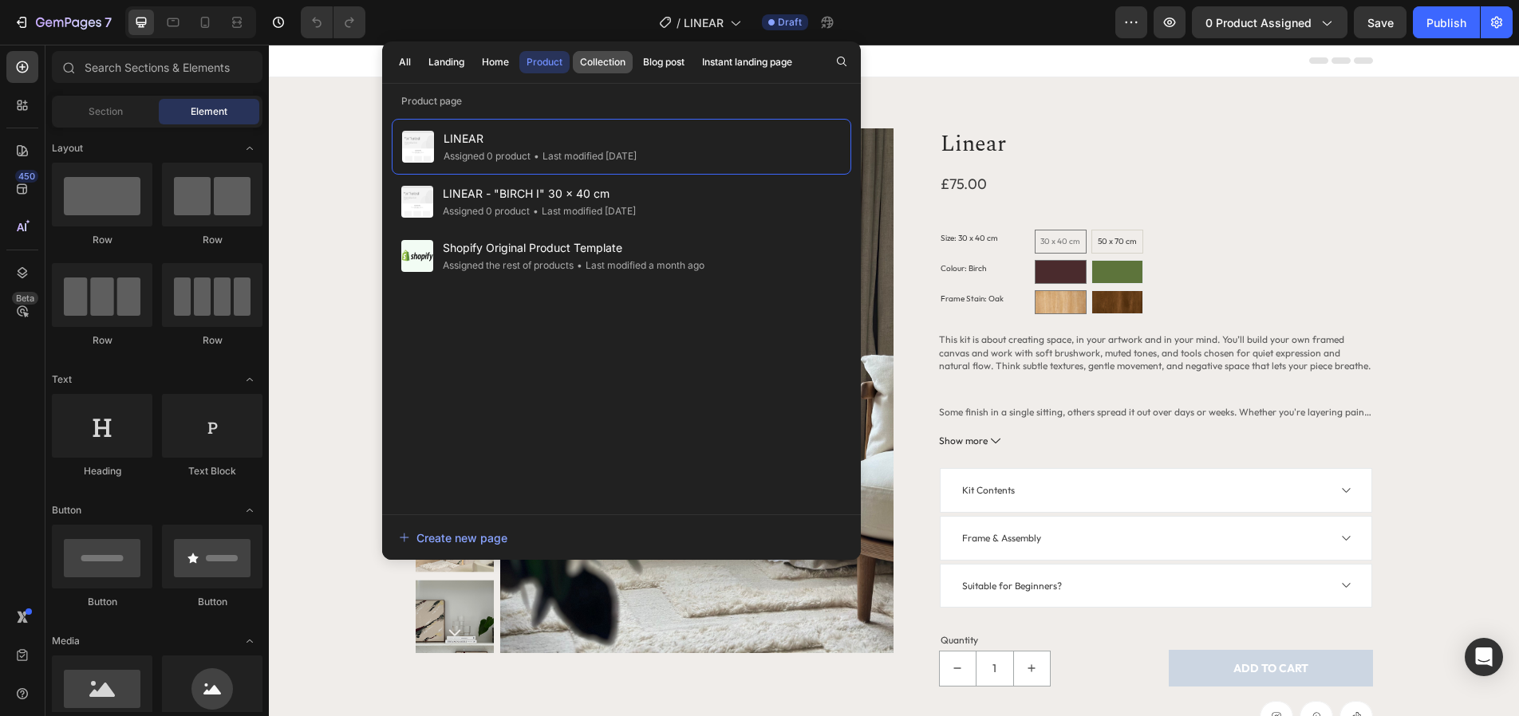
click at [617, 64] on div "Collection" at bounding box center [602, 62] width 45 height 14
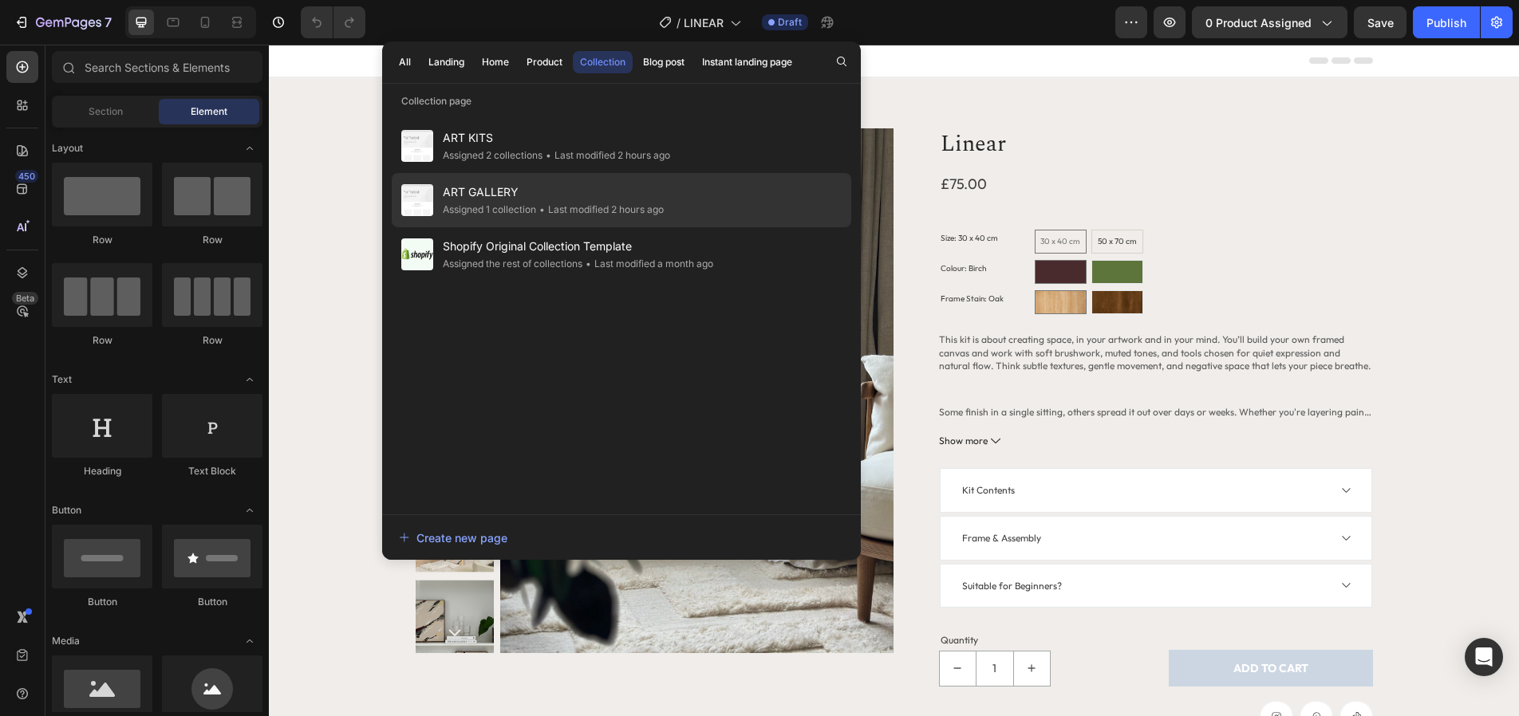
click at [575, 195] on span "ART GALLERY" at bounding box center [553, 192] width 221 height 19
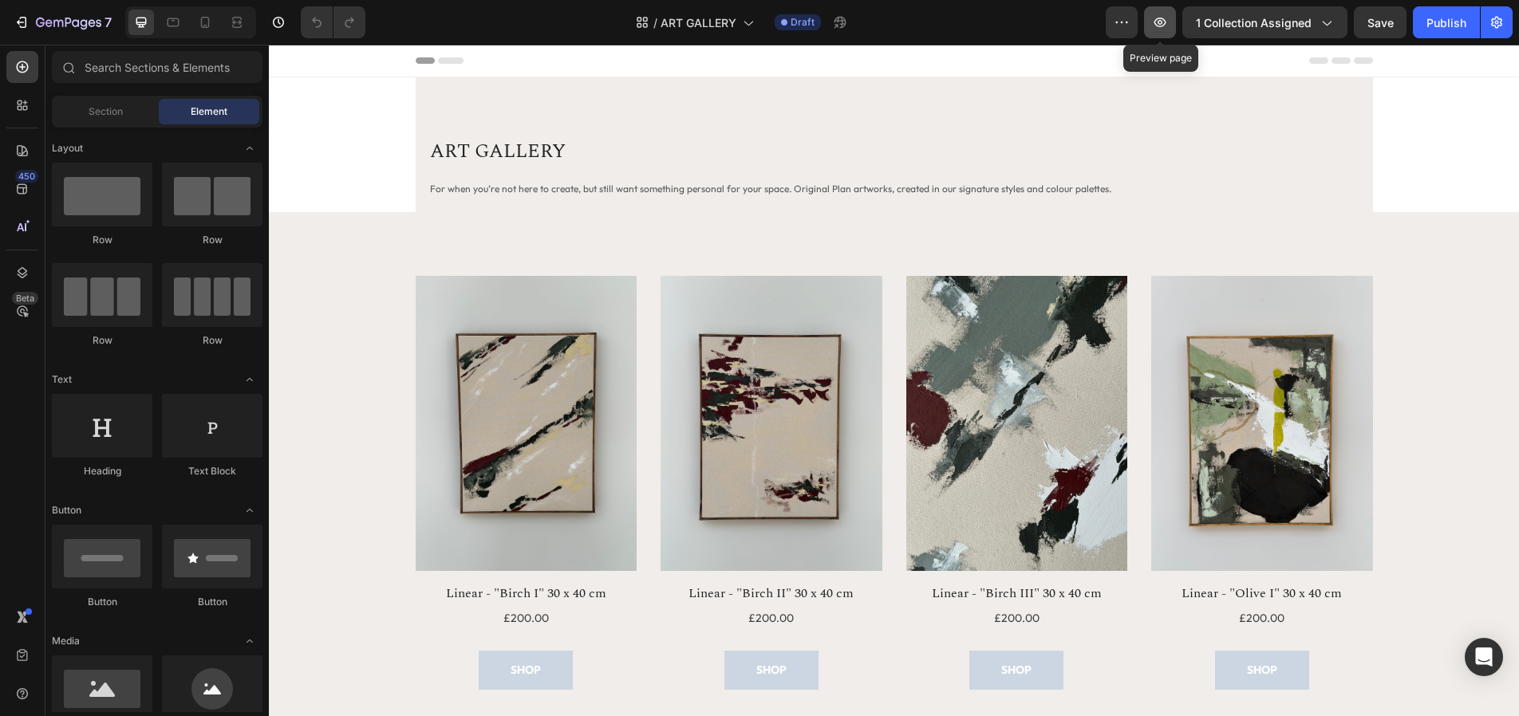
click at [1162, 25] on icon "button" at bounding box center [1160, 22] width 16 height 16
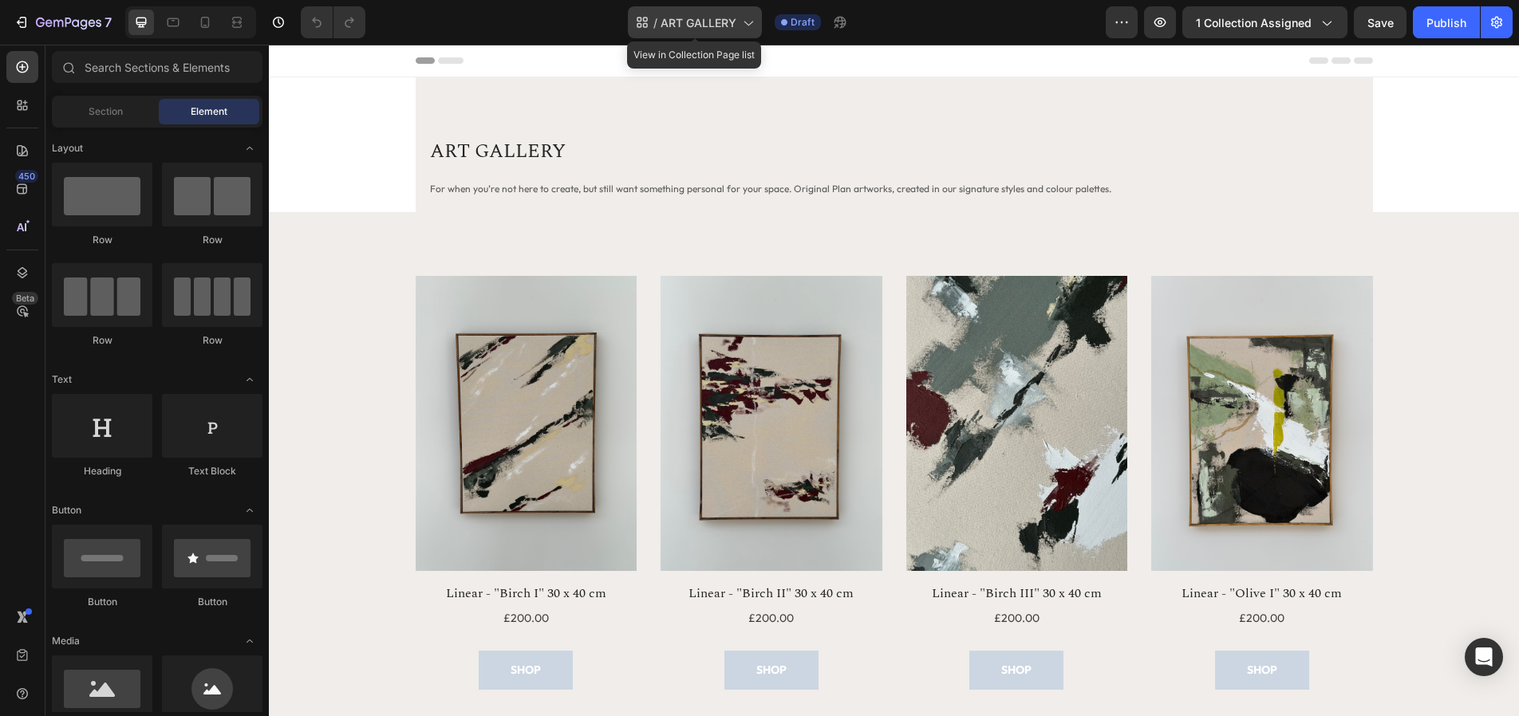
click at [715, 30] on span "ART GALLERY" at bounding box center [699, 22] width 76 height 17
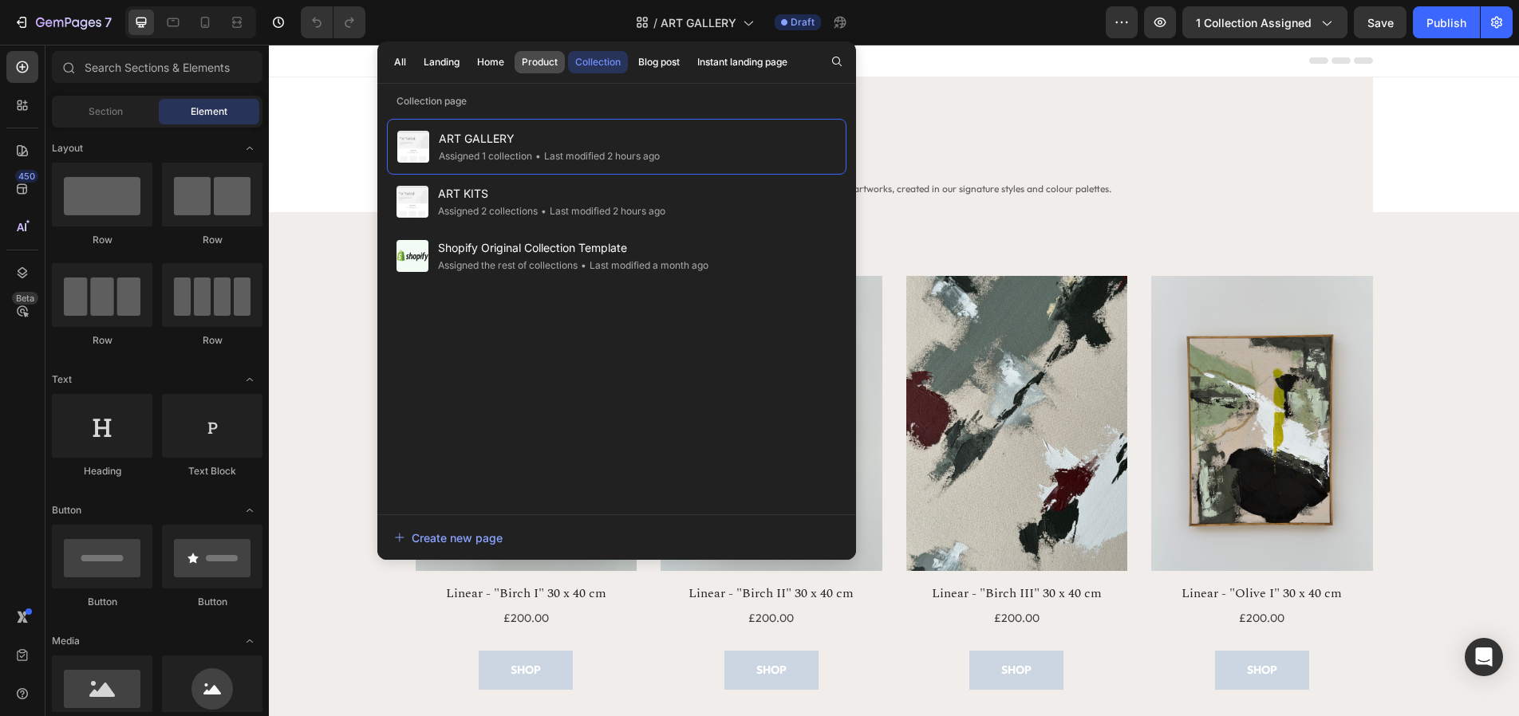
click at [546, 58] on div "Product" at bounding box center [540, 62] width 36 height 14
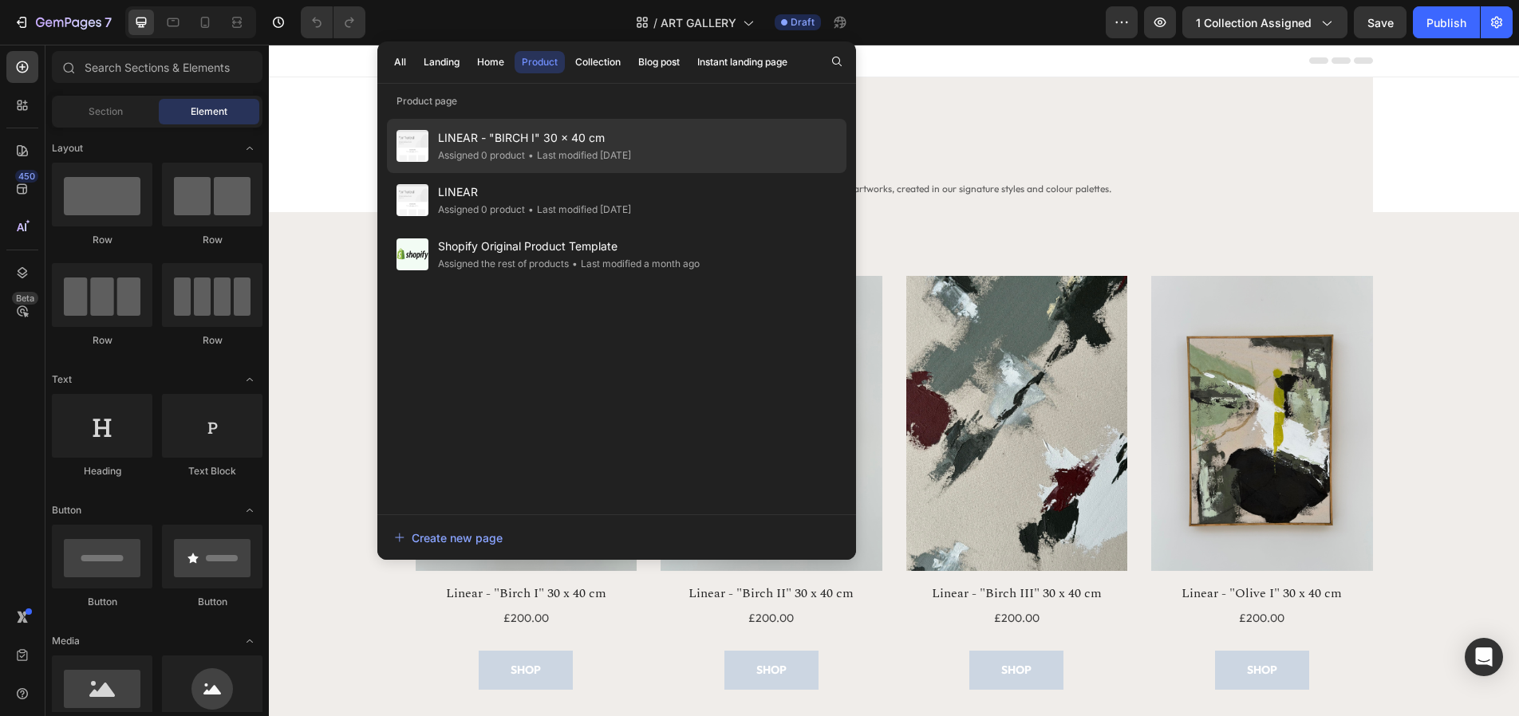
click at [524, 161] on div "Assigned 0 product" at bounding box center [481, 156] width 87 height 16
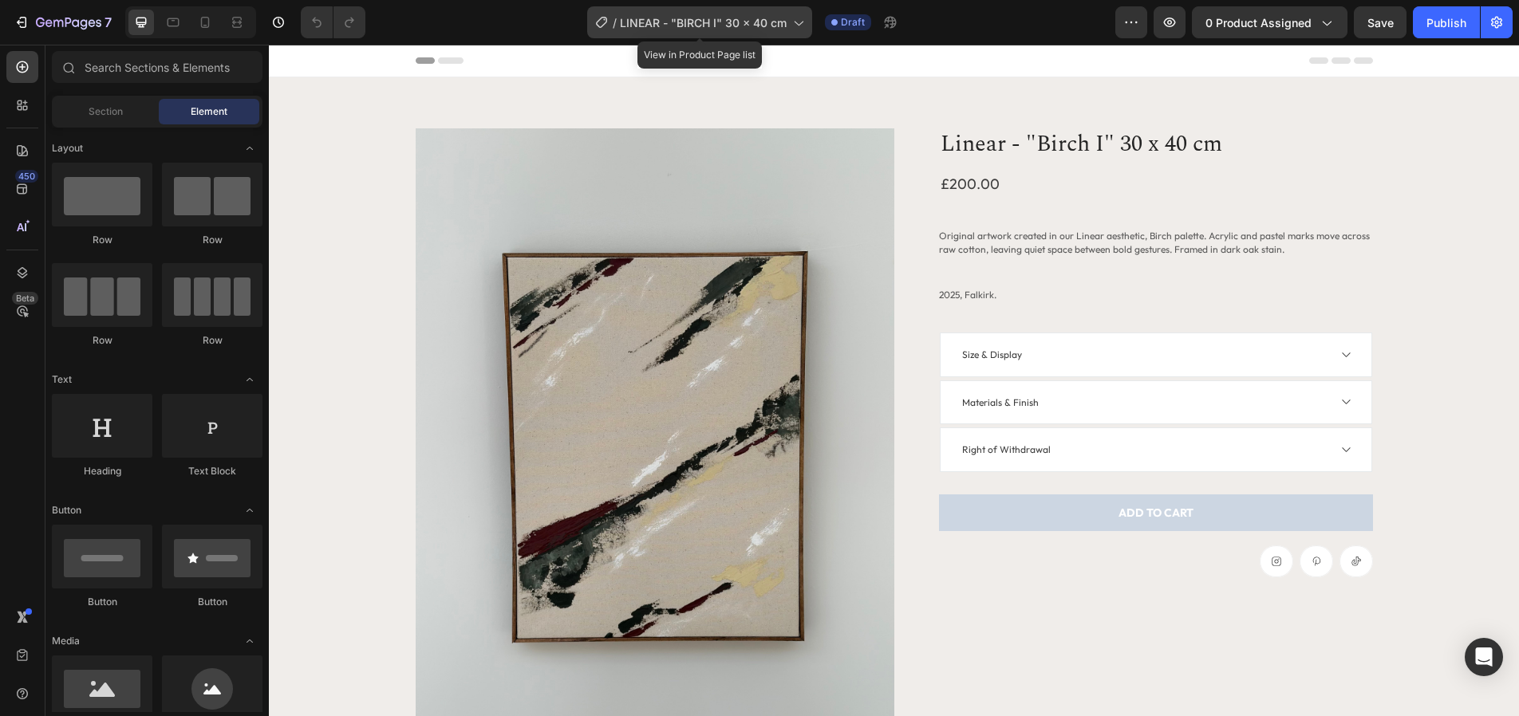
click at [785, 26] on span "LINEAR - "BIRCH I" 30 x 40 cm" at bounding box center [703, 22] width 167 height 17
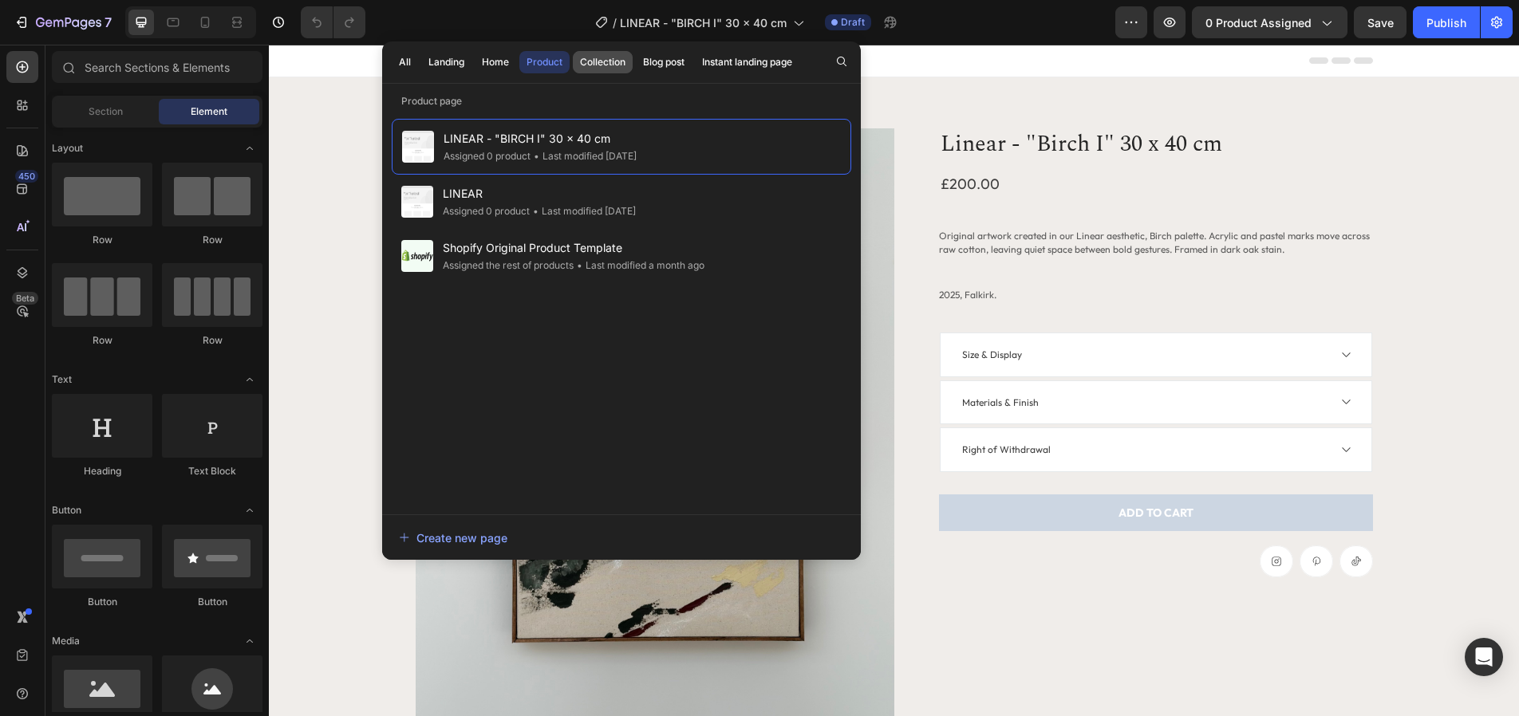
click at [603, 64] on div "Collection" at bounding box center [602, 62] width 45 height 14
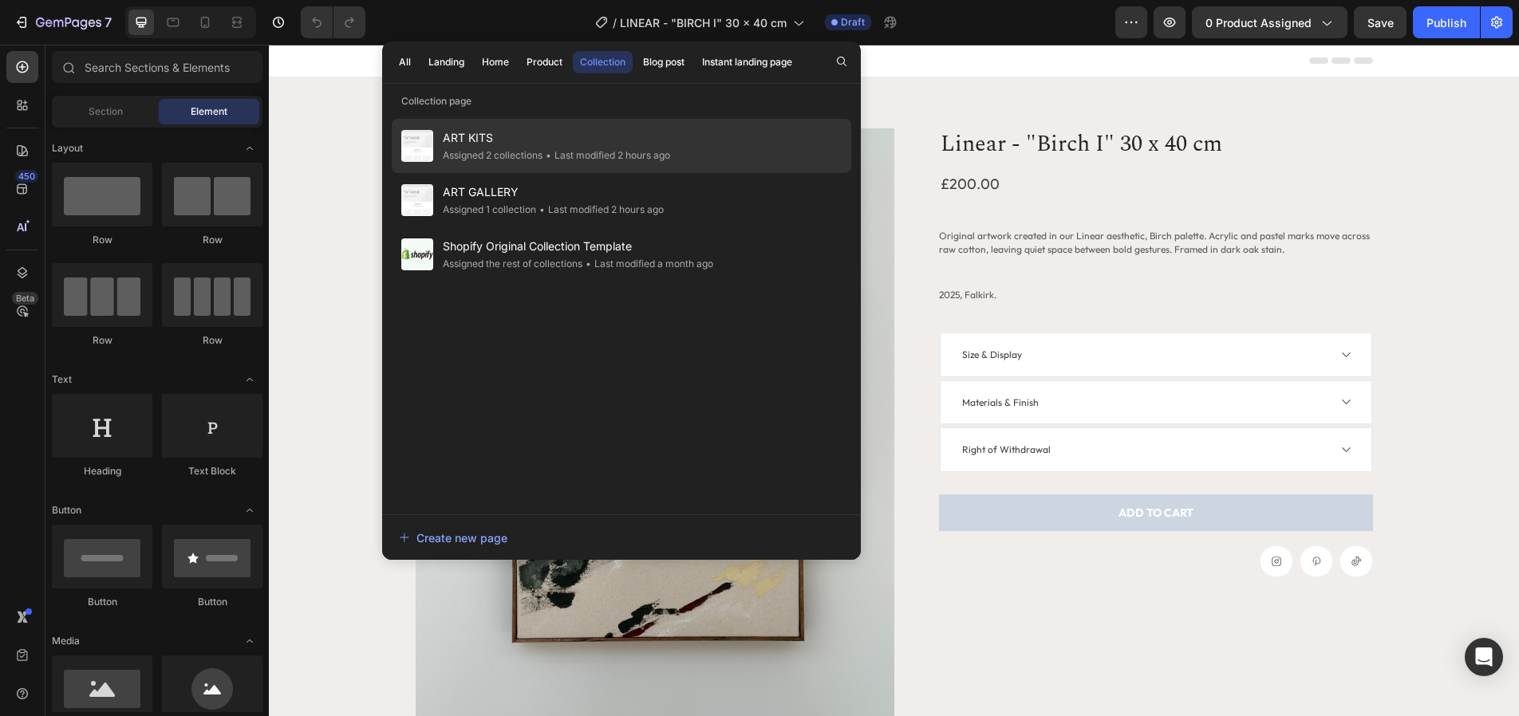
click at [542, 161] on div "Assigned 2 collections" at bounding box center [493, 156] width 100 height 16
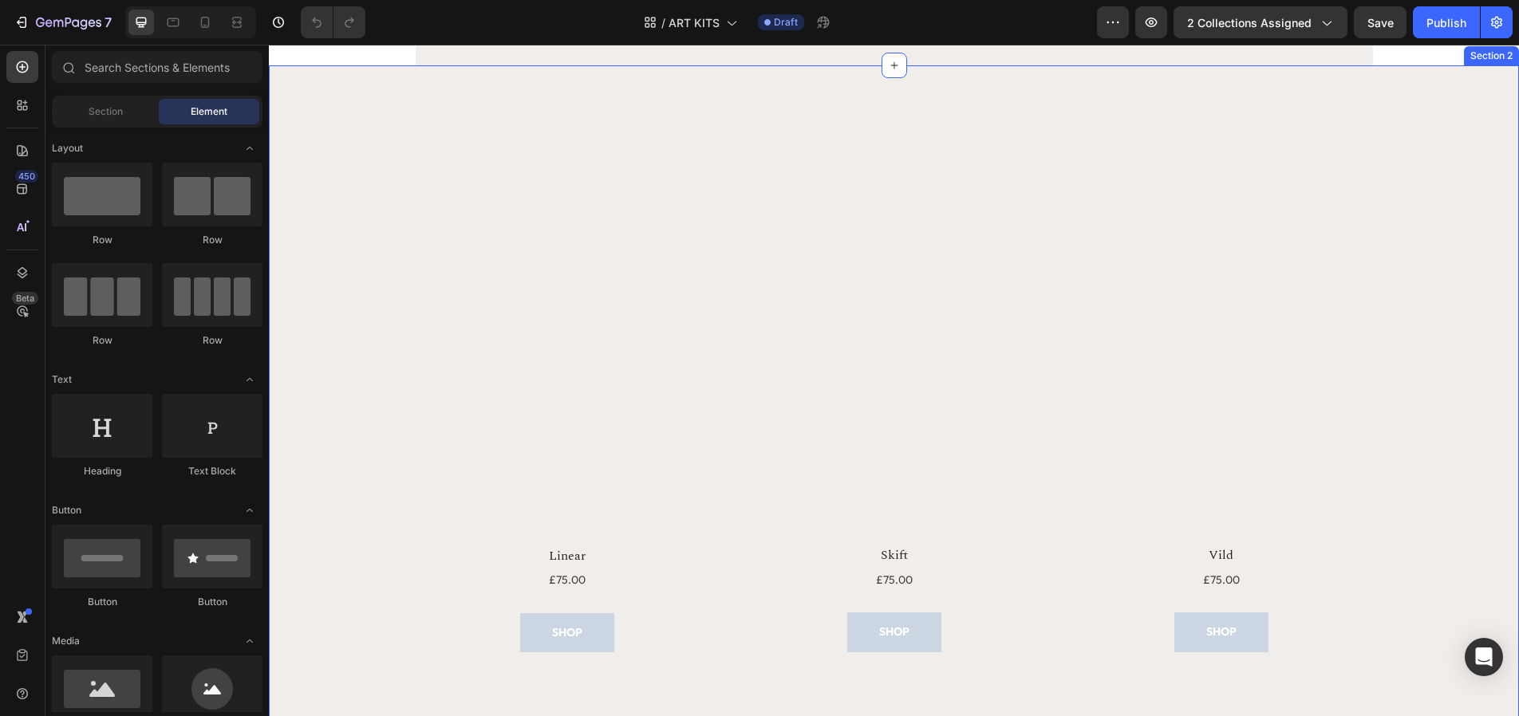
scroll to position [163, 0]
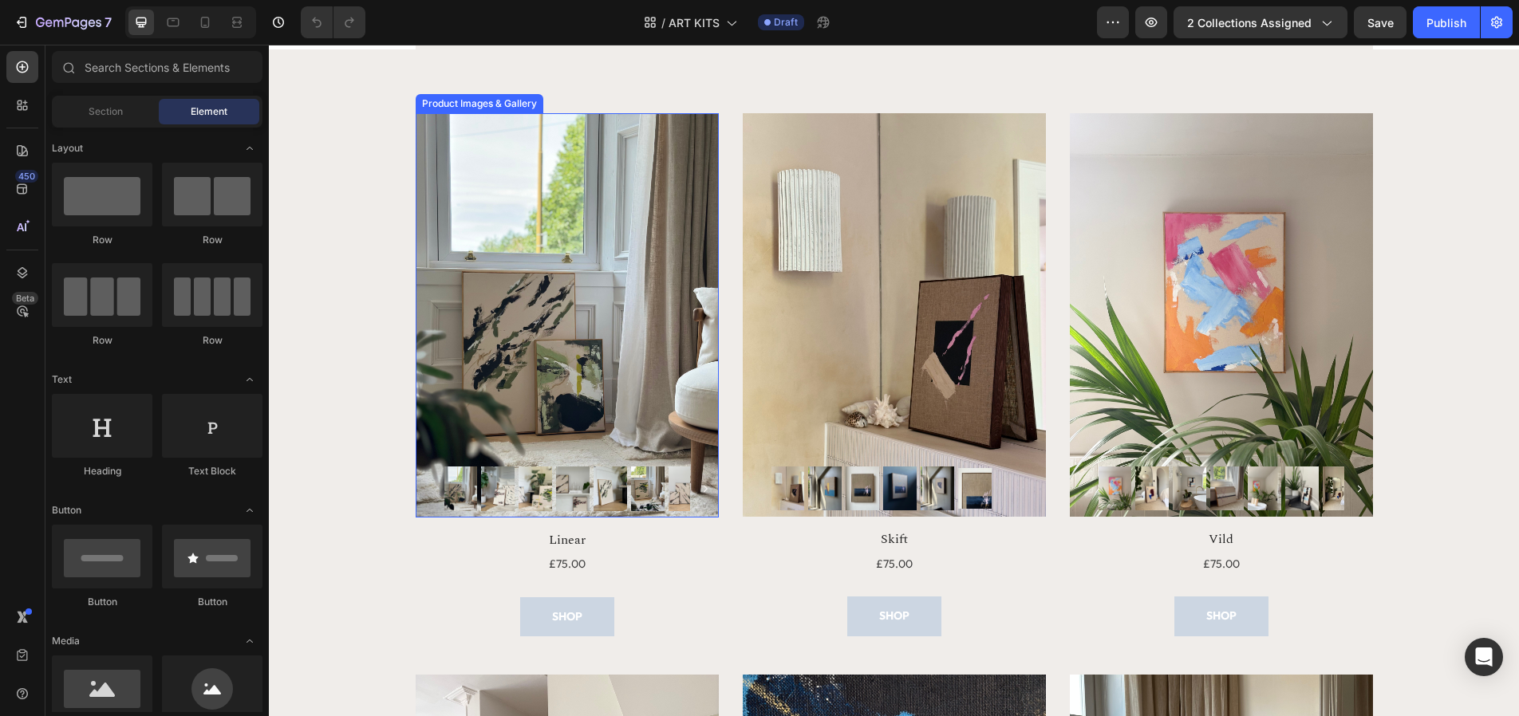
click at [601, 373] on img at bounding box center [567, 315] width 303 height 404
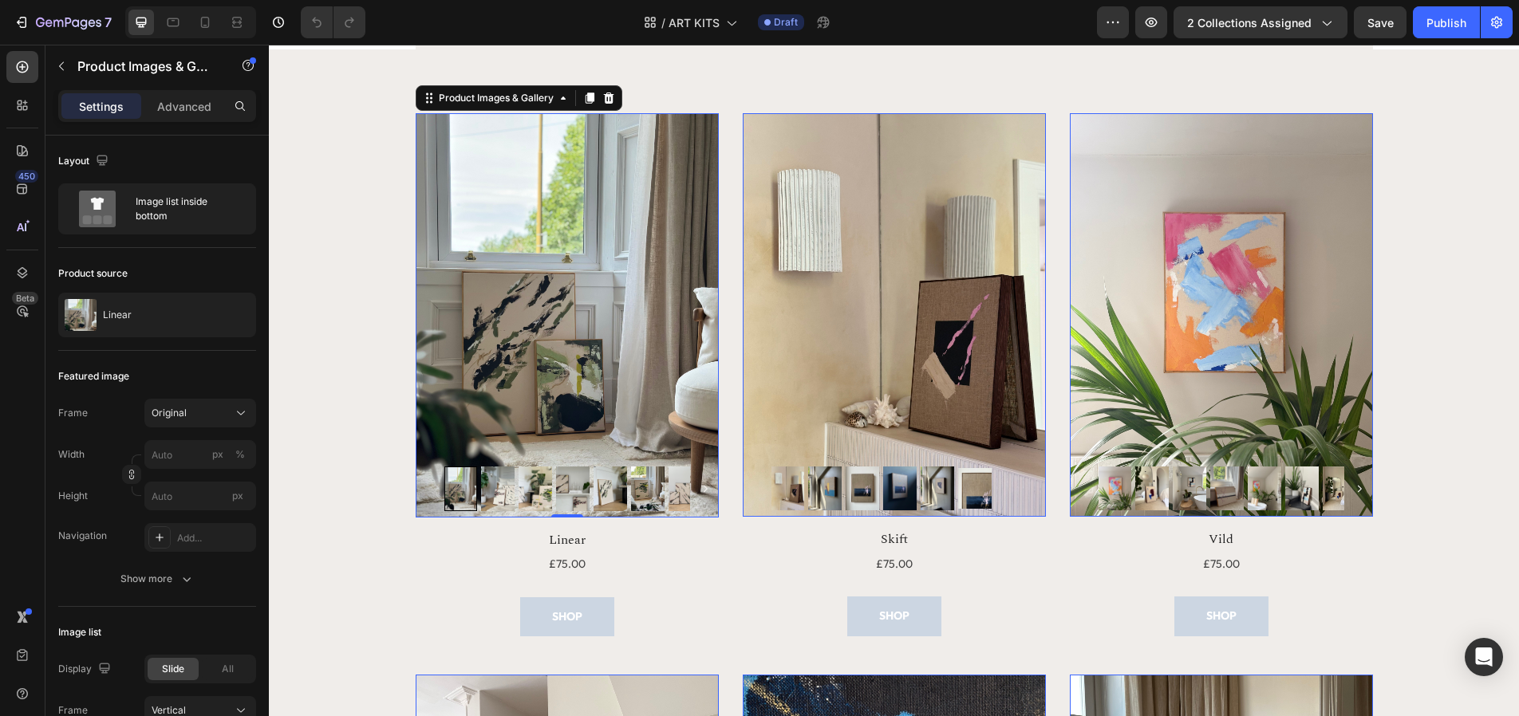
click at [490, 487] on img at bounding box center [498, 489] width 34 height 45
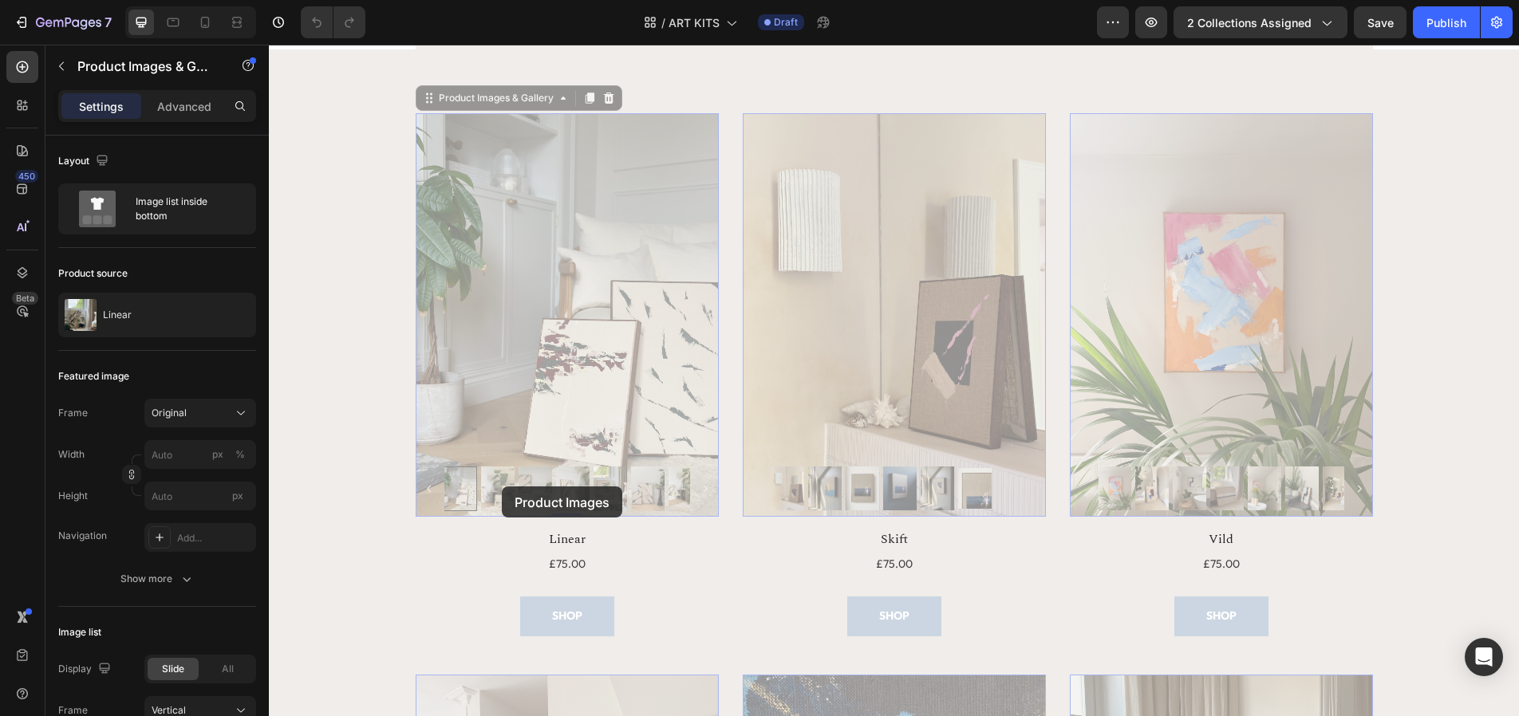
click at [442, 595] on div "Title Line" at bounding box center [567, 586] width 303 height 21
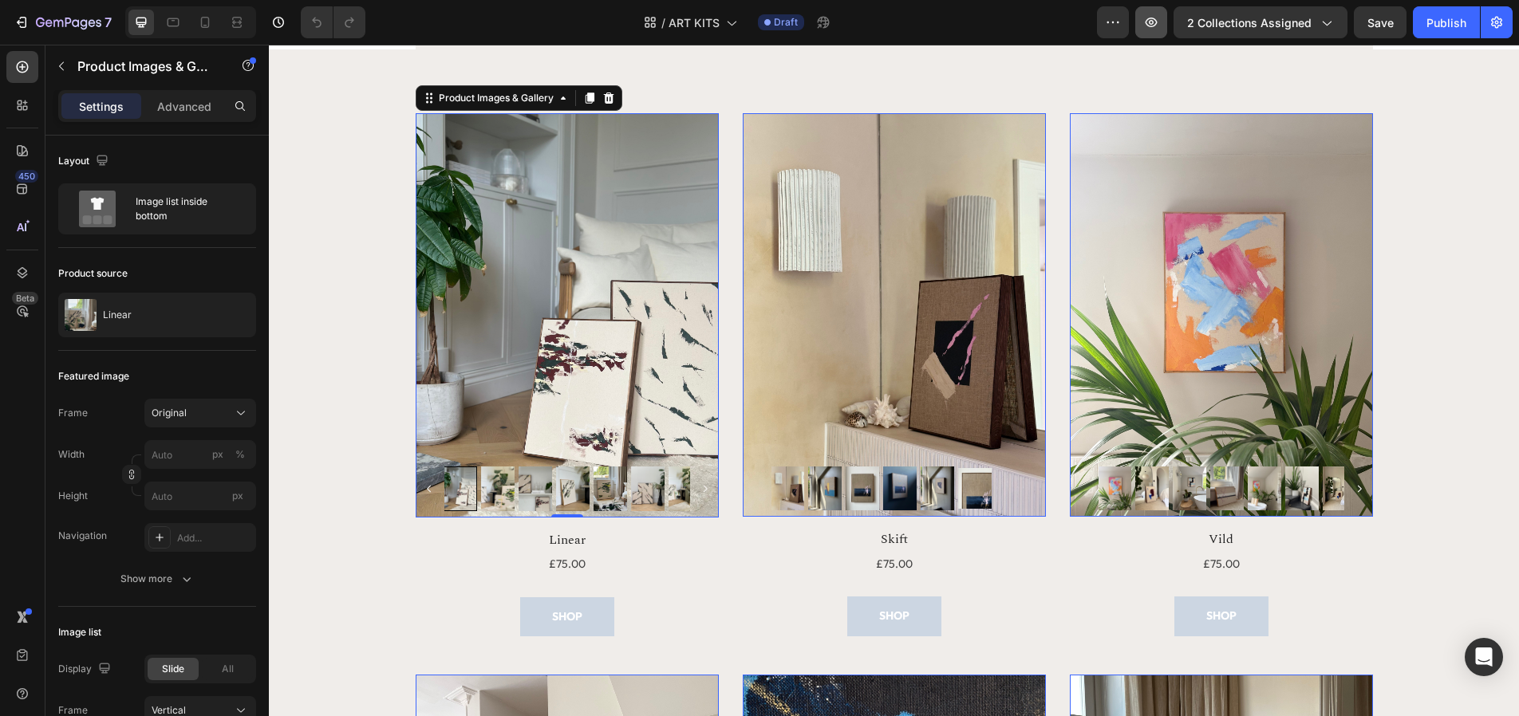
click at [1159, 23] on icon "button" at bounding box center [1151, 22] width 16 height 16
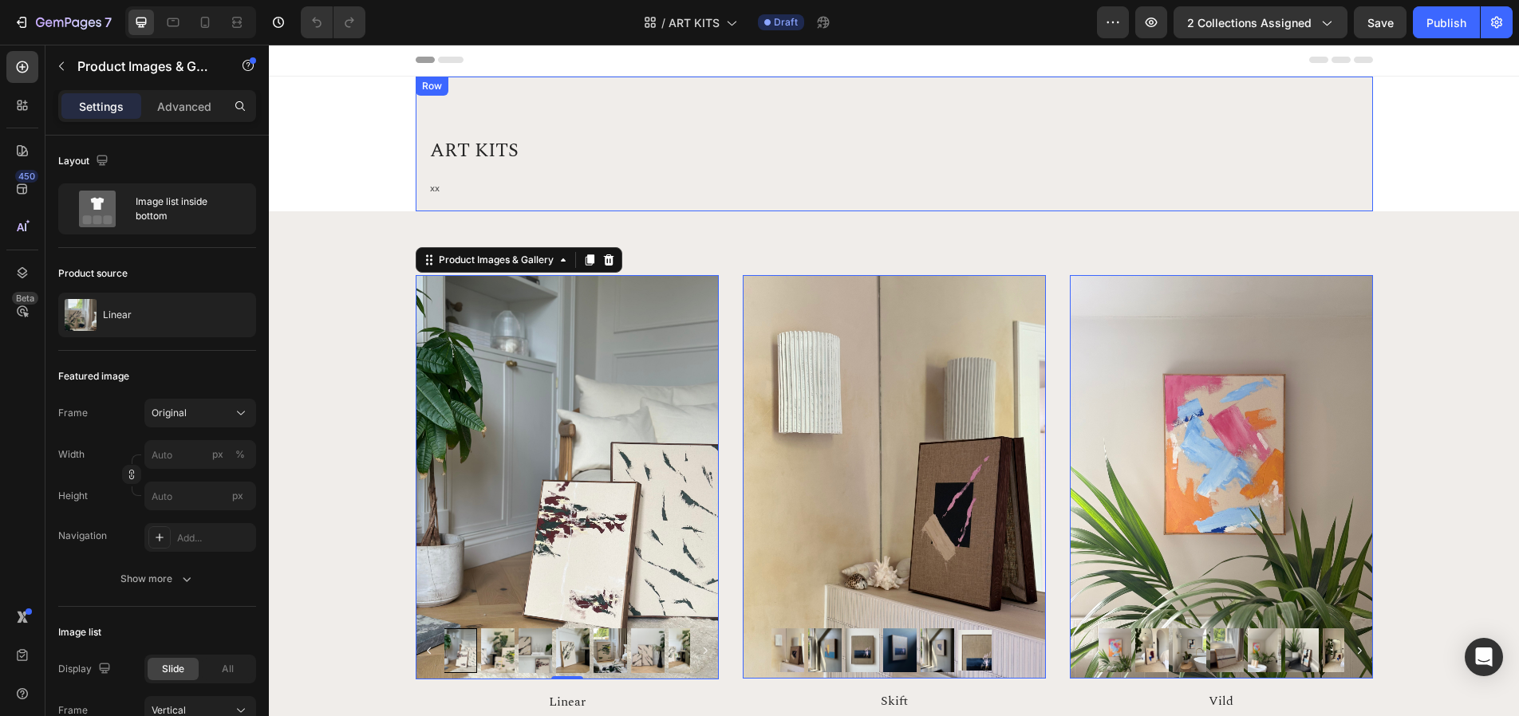
scroll to position [0, 0]
click at [735, 30] on icon at bounding box center [731, 22] width 16 height 16
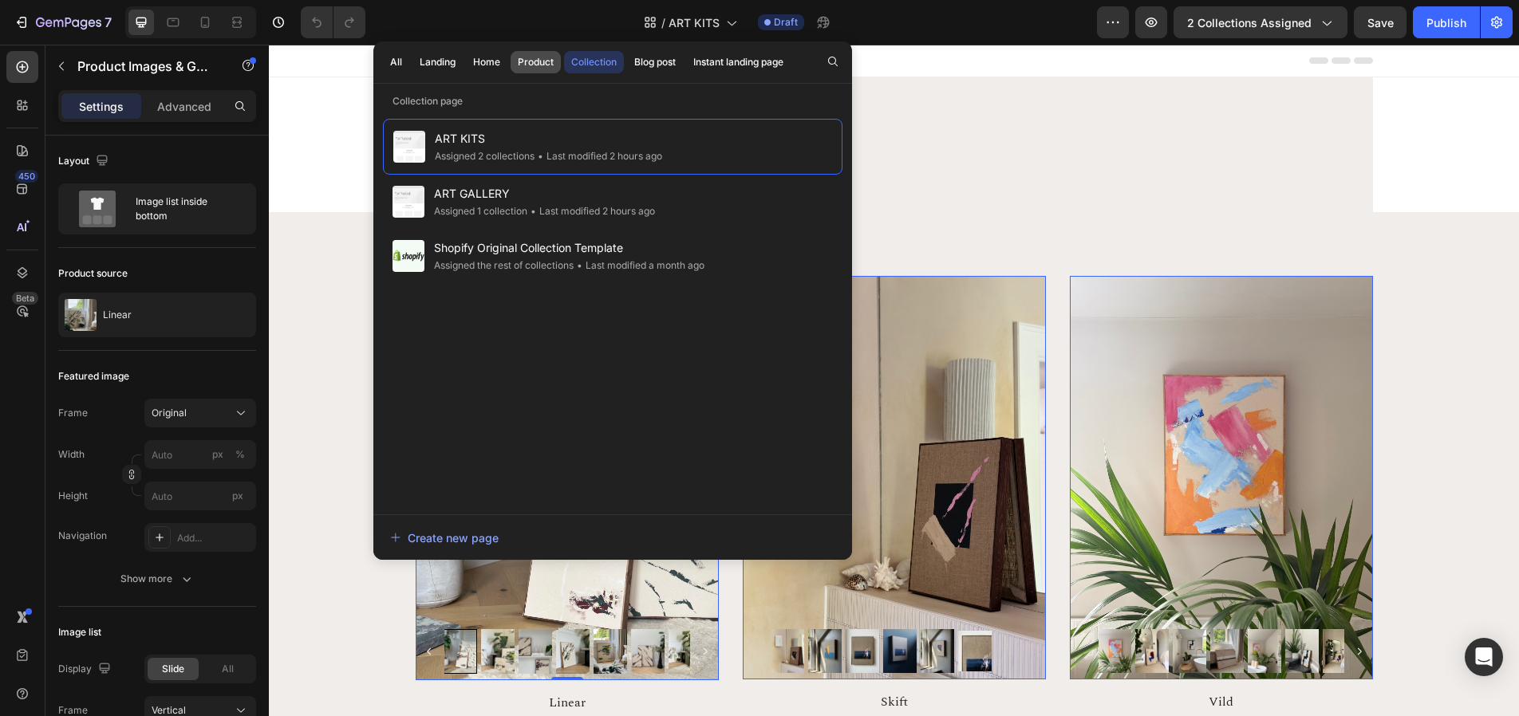
click at [525, 57] on div "Product" at bounding box center [536, 62] width 36 height 14
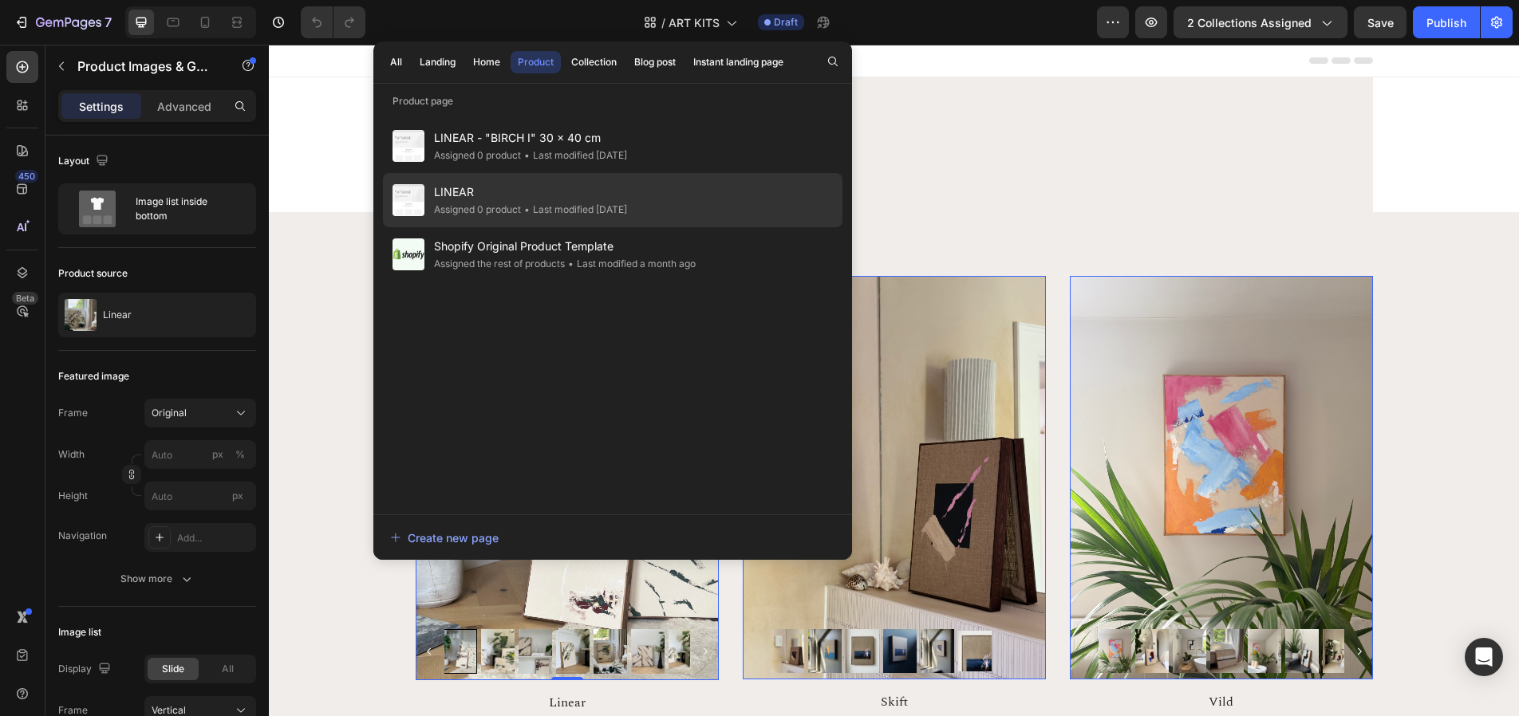
click at [530, 207] on span "•" at bounding box center [527, 209] width 6 height 12
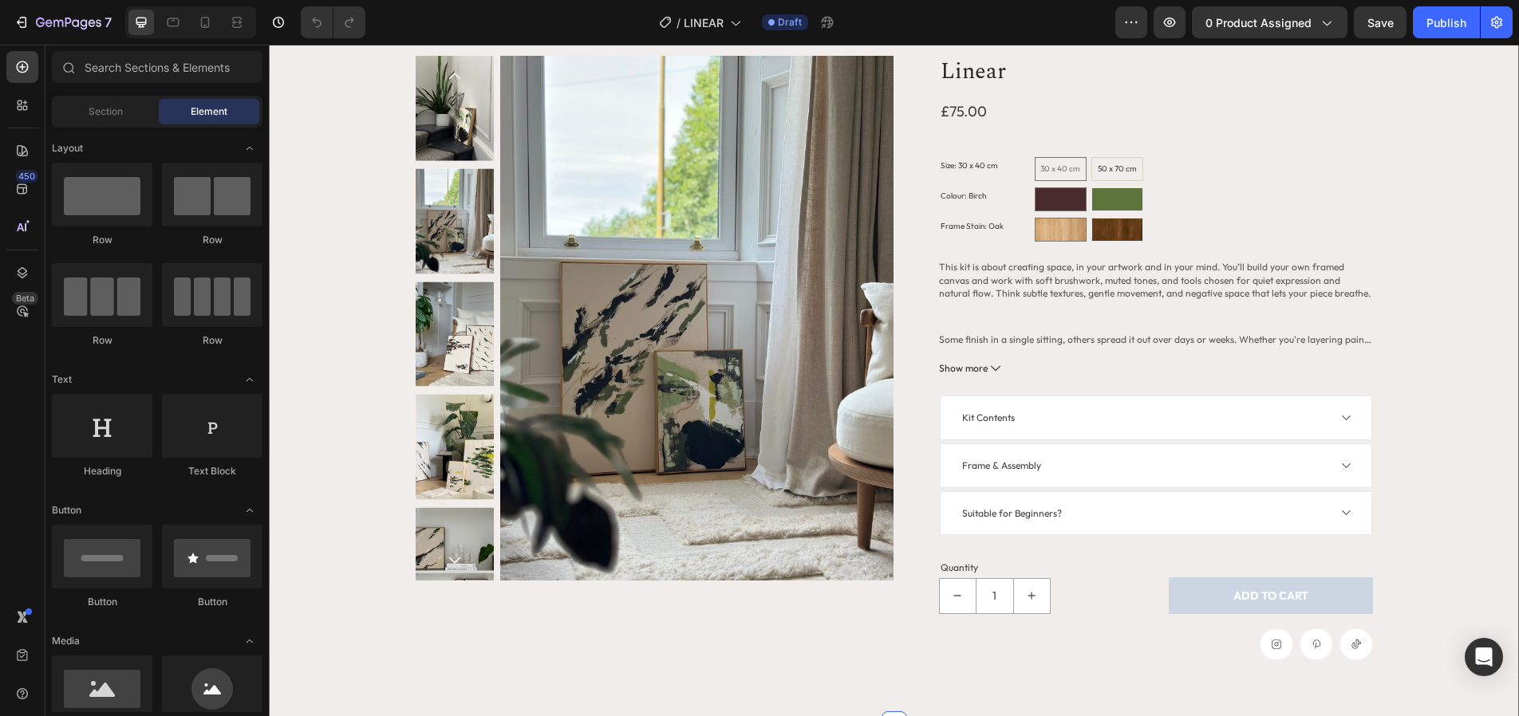
scroll to position [73, 0]
click at [1175, 30] on button "button" at bounding box center [1169, 22] width 32 height 32
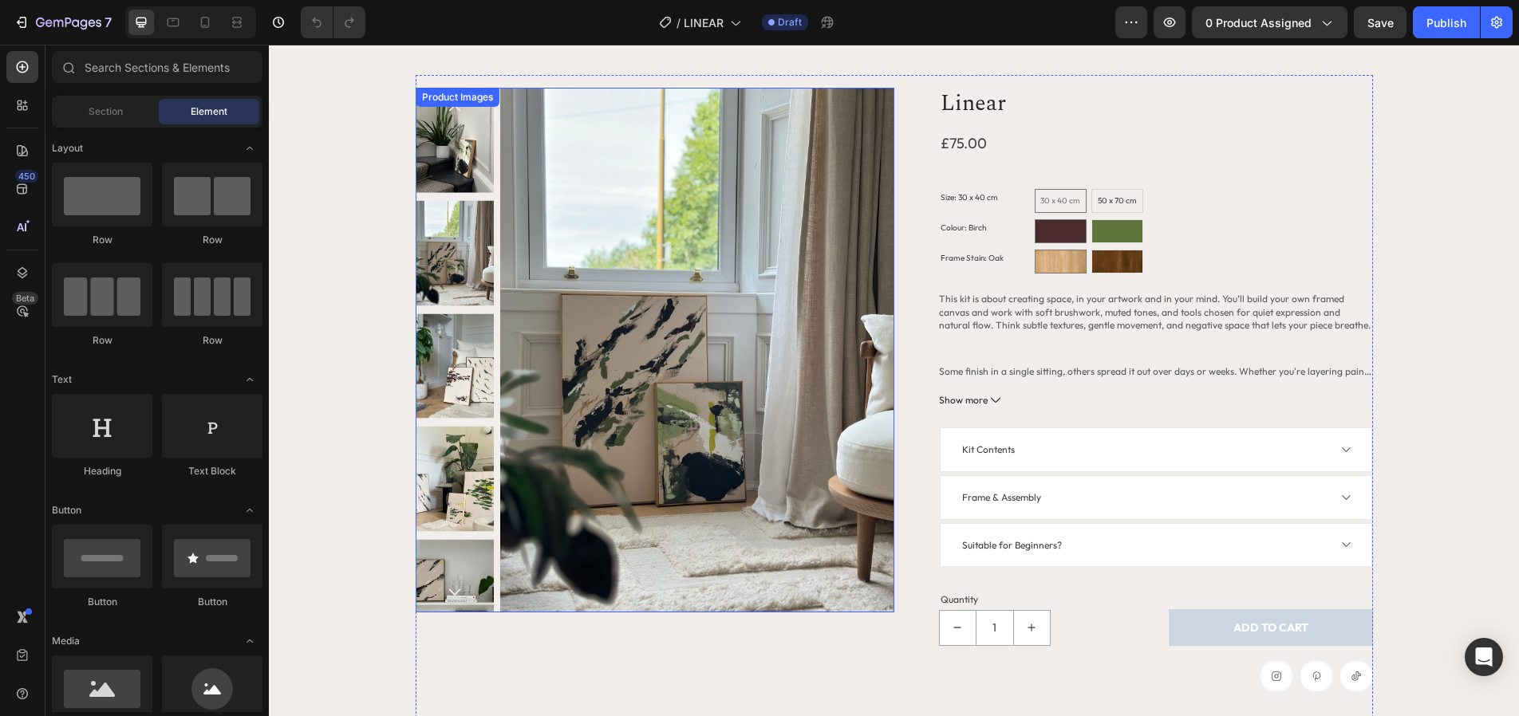
scroll to position [0, 0]
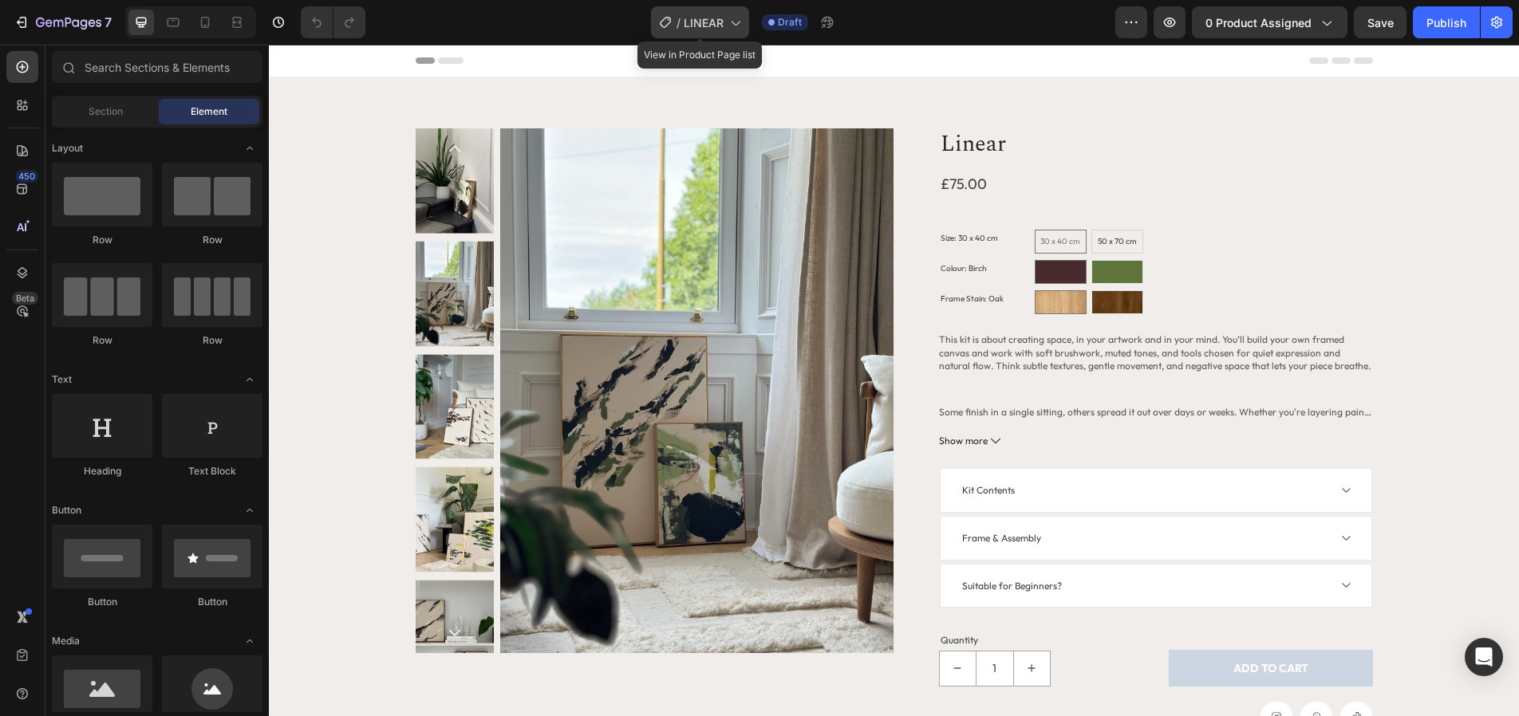
click at [737, 27] on icon at bounding box center [735, 22] width 16 height 16
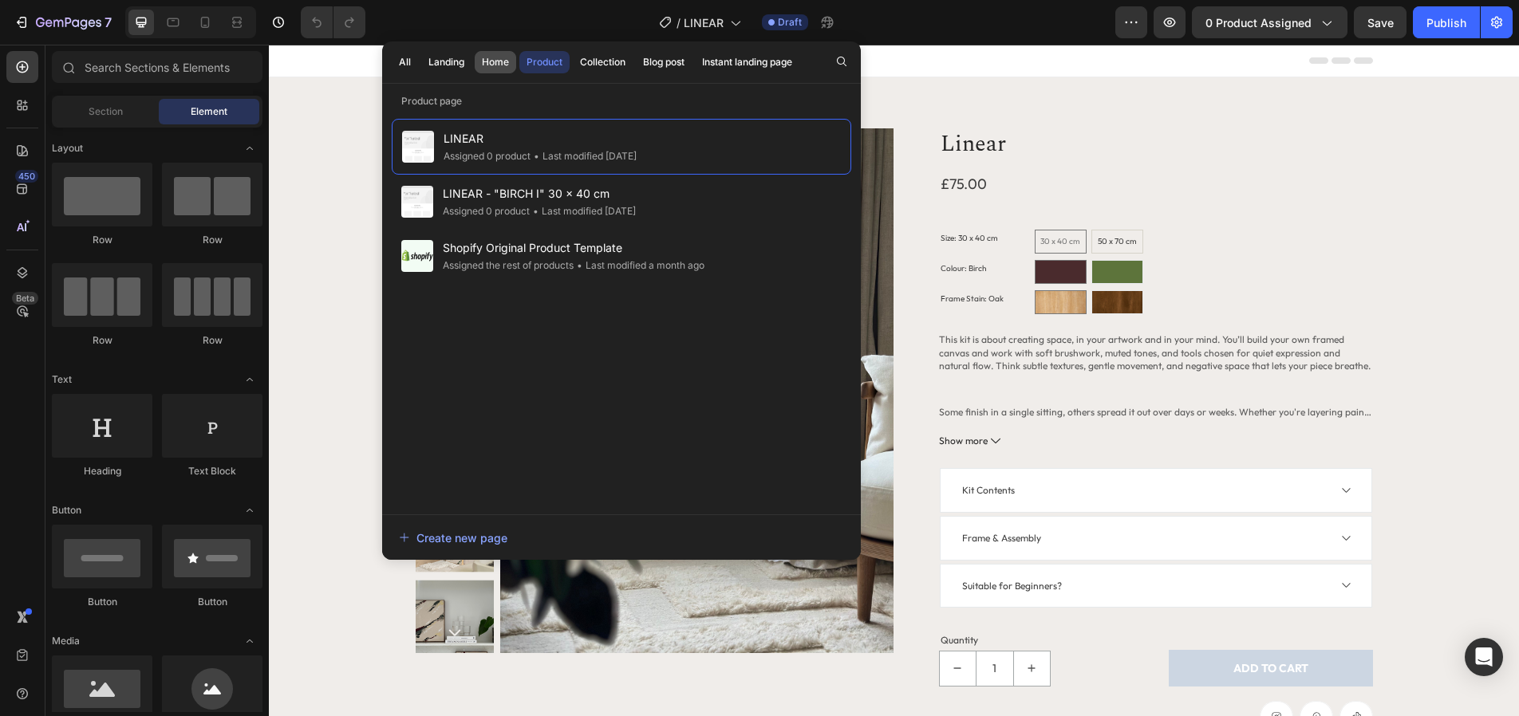
click at [490, 65] on div "Home" at bounding box center [495, 62] width 27 height 14
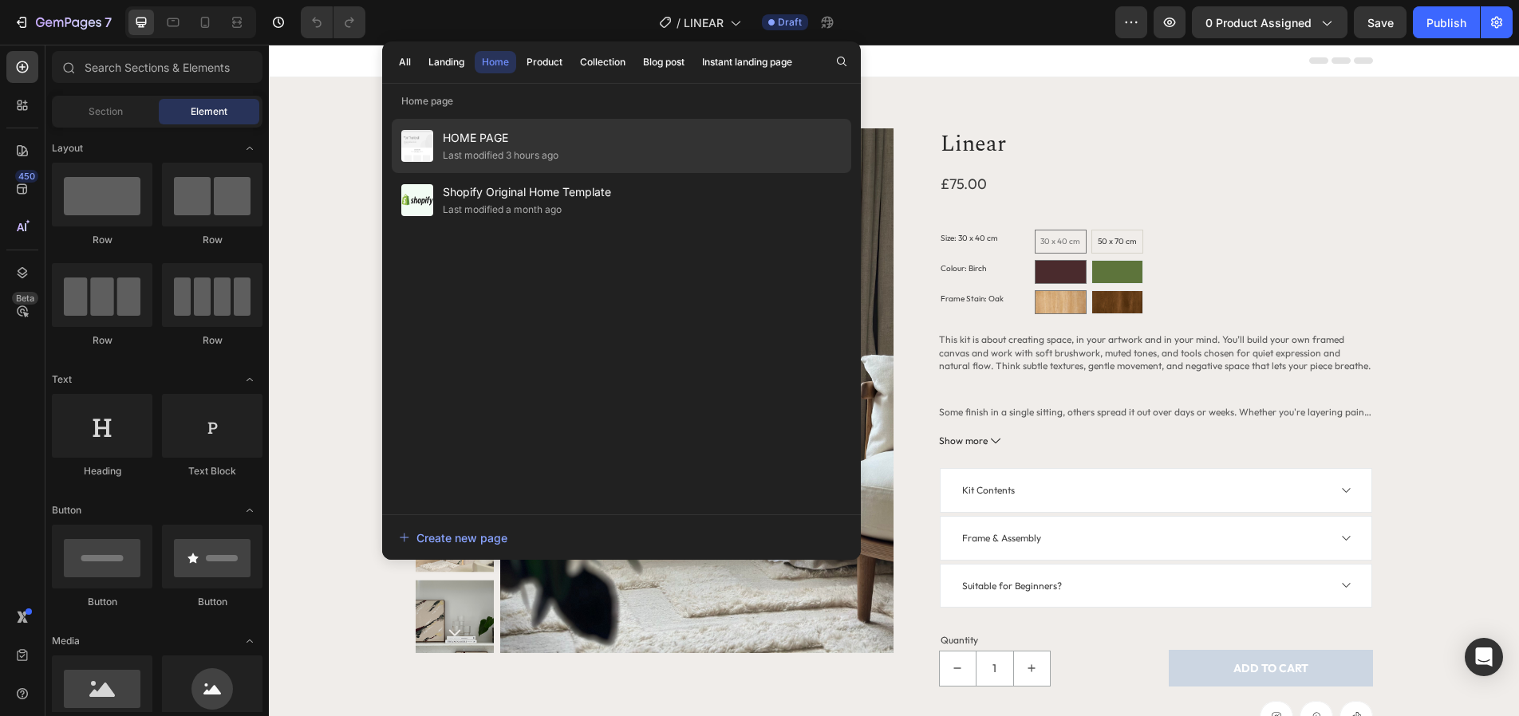
click at [551, 153] on div "Last modified 3 hours ago" at bounding box center [501, 156] width 116 height 16
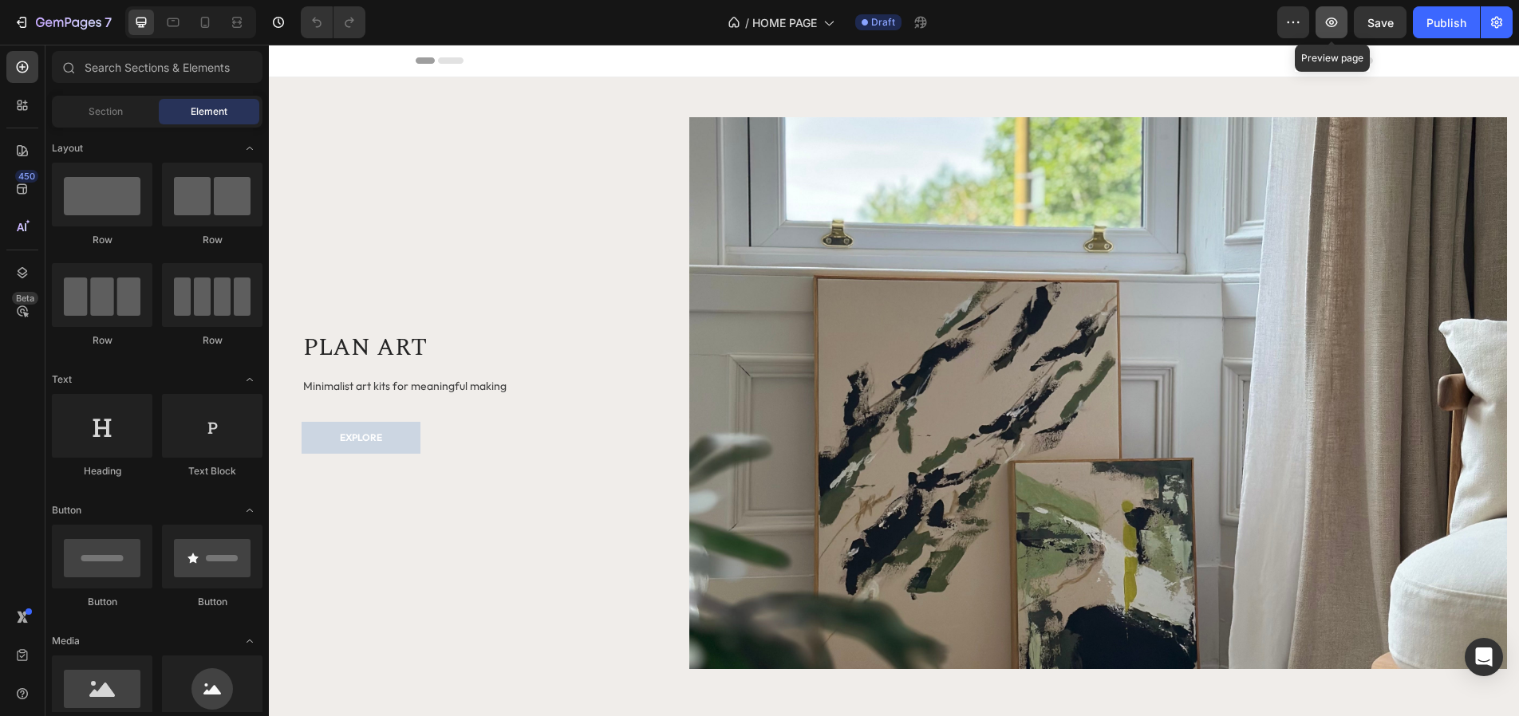
click at [1332, 26] on icon "button" at bounding box center [1332, 23] width 12 height 10
